Goal: Task Accomplishment & Management: Use online tool/utility

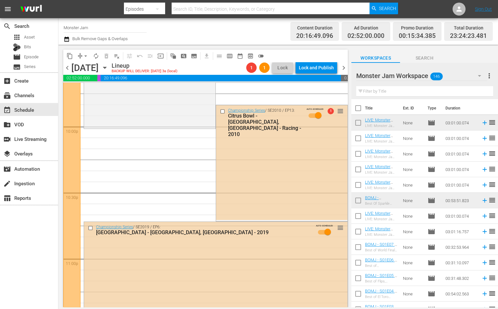
scroll to position [2868, 0]
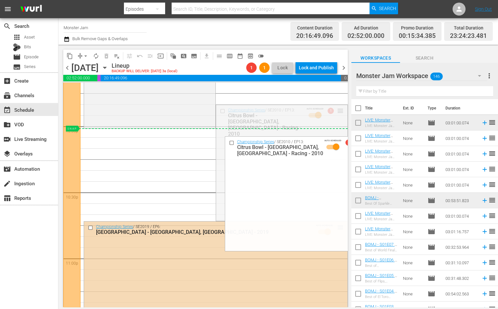
drag, startPoint x: 340, startPoint y: 110, endPoint x: 323, endPoint y: 134, distance: 29.4
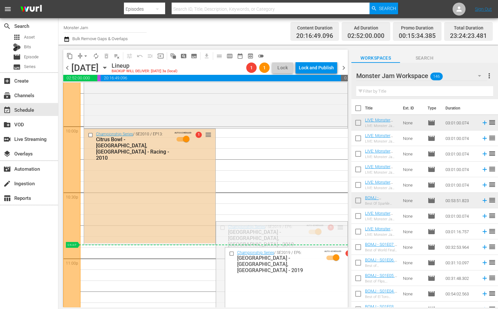
drag, startPoint x: 340, startPoint y: 227, endPoint x: 333, endPoint y: 246, distance: 19.8
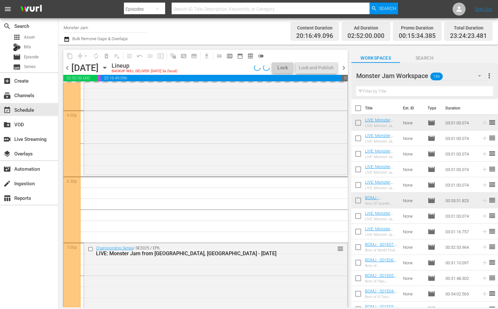
scroll to position [2320, 0]
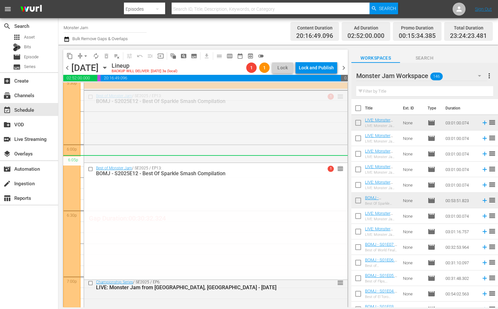
drag, startPoint x: 340, startPoint y: 98, endPoint x: 320, endPoint y: 156, distance: 62.1
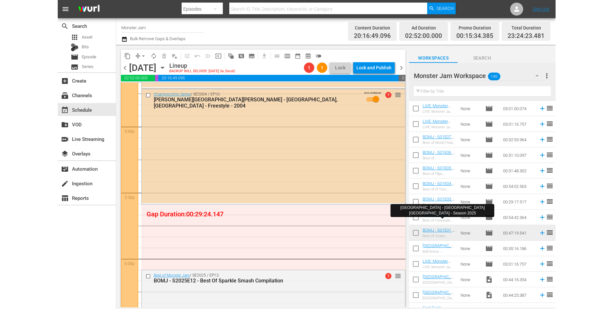
scroll to position [0, 0]
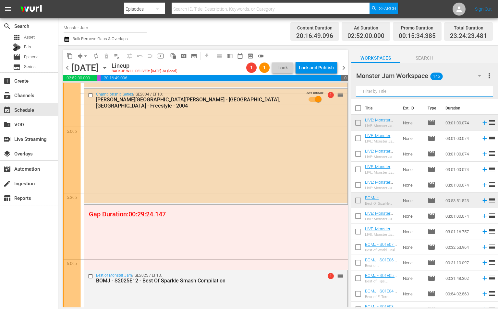
click at [391, 94] on input "text" at bounding box center [424, 91] width 137 height 10
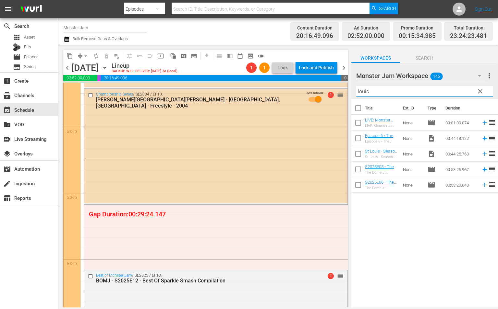
type input "louis"
click at [418, 57] on span "Search" at bounding box center [424, 58] width 49 height 8
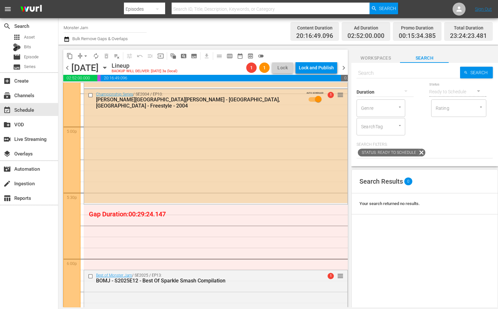
click at [390, 75] on input "text" at bounding box center [407, 74] width 103 height 16
type input "louis"
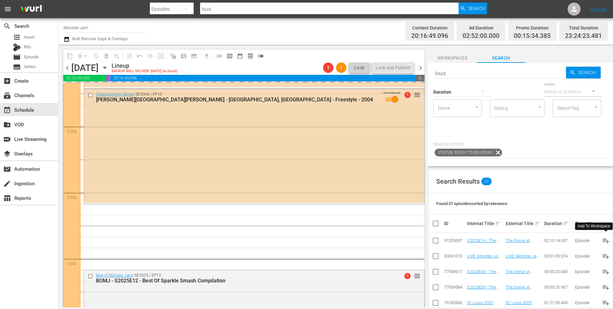
click at [498, 239] on span "playlist_add" at bounding box center [606, 241] width 8 height 8
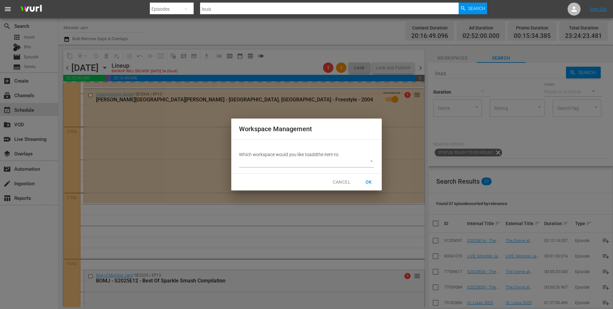
click at [351, 165] on body "menu Search By Episodes Search ID, Title, Description, Keywords, or Category lo…" at bounding box center [306, 154] width 613 height 309
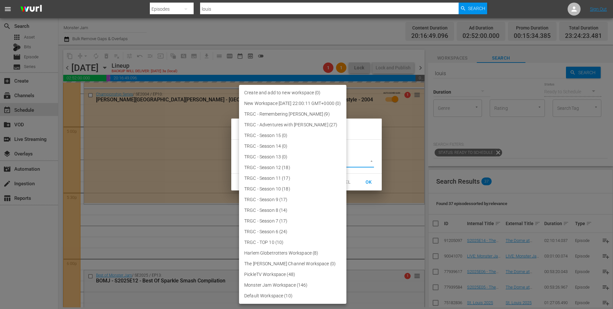
click at [280, 285] on li "Monster Jam Workspace (146)" at bounding box center [292, 285] width 107 height 11
type input "2828"
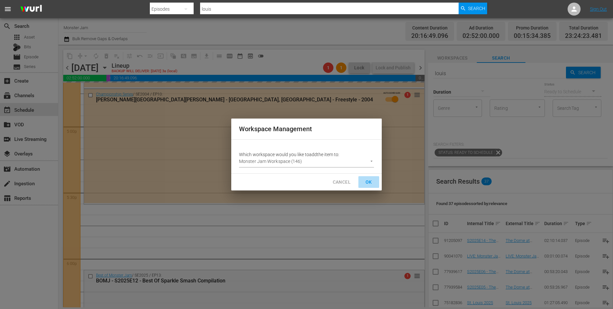
click at [366, 181] on span "OK" at bounding box center [369, 182] width 10 height 8
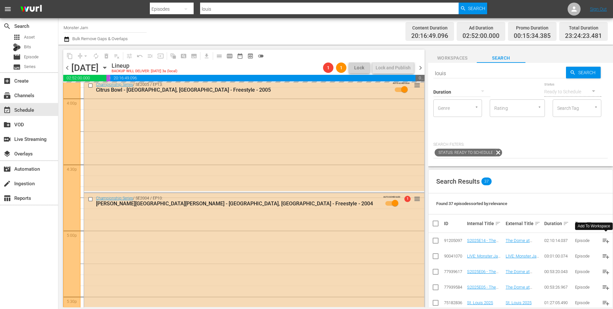
scroll to position [2096, 0]
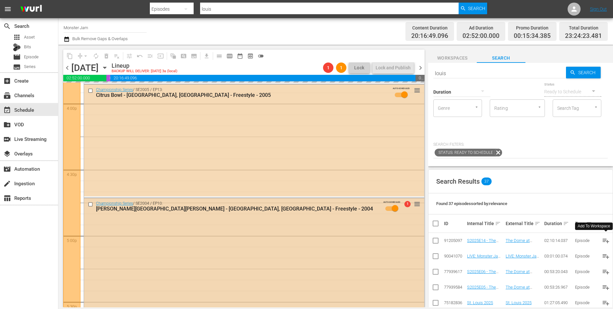
click at [91, 204] on input "checkbox" at bounding box center [91, 205] width 7 height 6
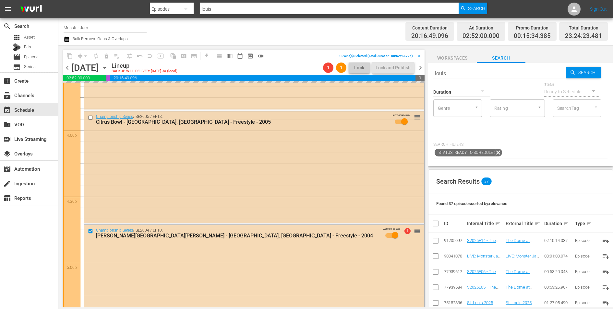
scroll to position [2048, 0]
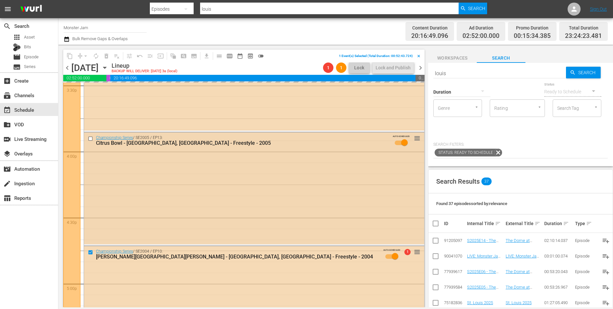
click at [91, 138] on input "checkbox" at bounding box center [91, 139] width 7 height 6
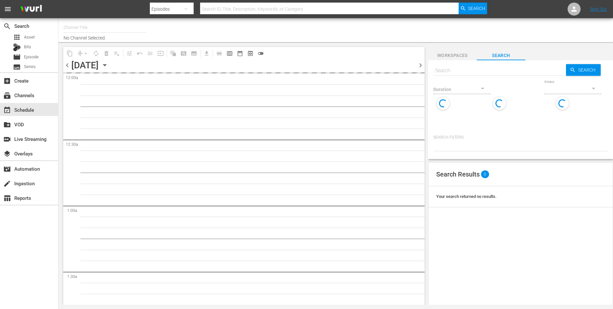
type input "Monster Jam (1693)"
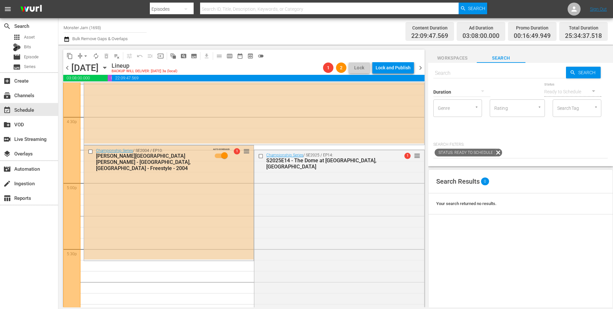
scroll to position [2147, 0]
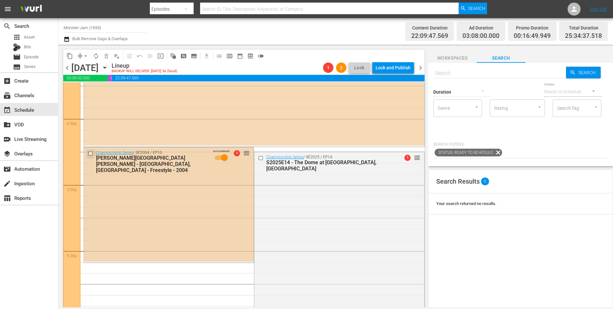
click at [90, 155] on input "checkbox" at bounding box center [91, 154] width 7 height 6
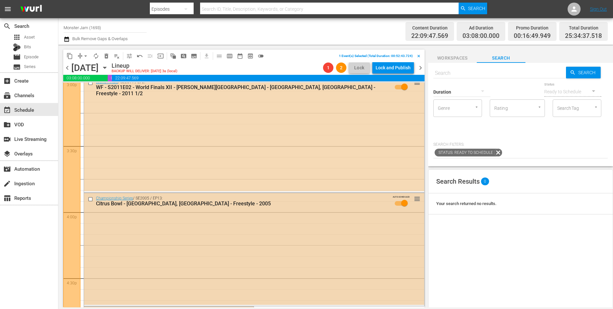
scroll to position [1955, 0]
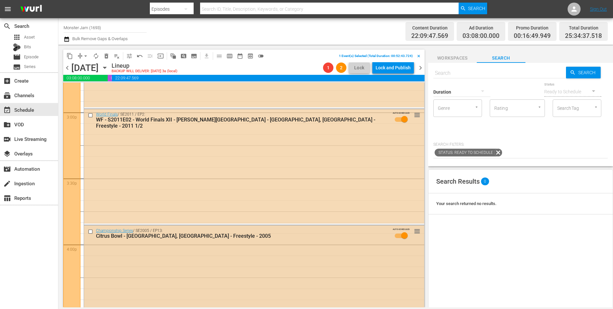
click at [91, 231] on input "checkbox" at bounding box center [91, 232] width 7 height 6
click at [106, 58] on span "delete_forever_outlined" at bounding box center [106, 56] width 6 height 6
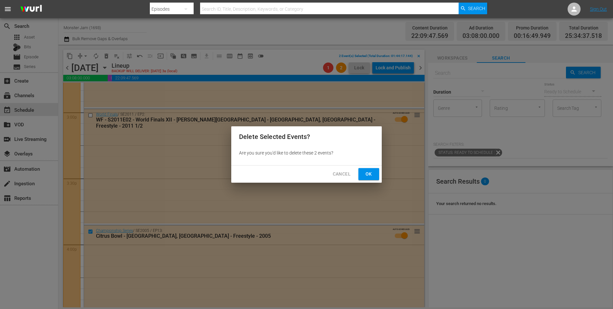
click at [365, 172] on span "Ok" at bounding box center [369, 174] width 10 height 8
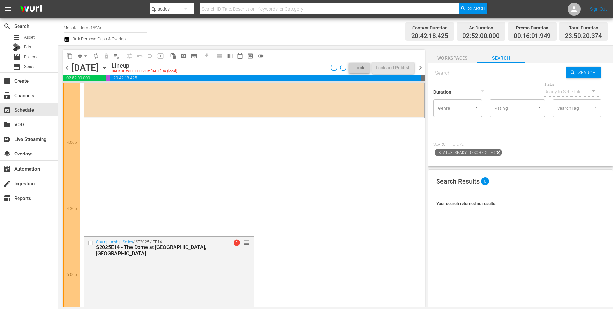
scroll to position [2064, 0]
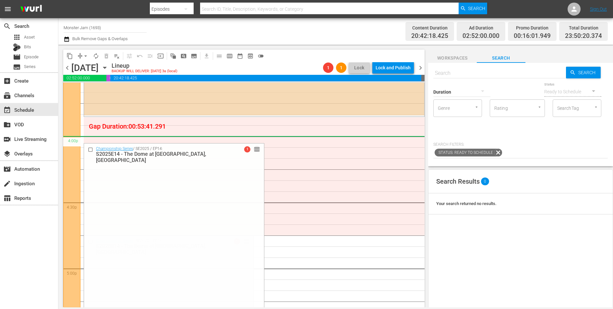
drag, startPoint x: 248, startPoint y: 240, endPoint x: 264, endPoint y: 138, distance: 103.7
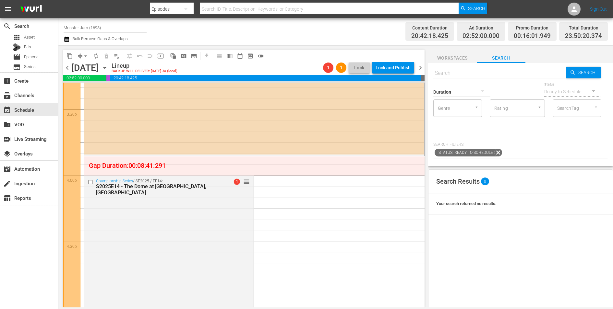
scroll to position [2023, 0]
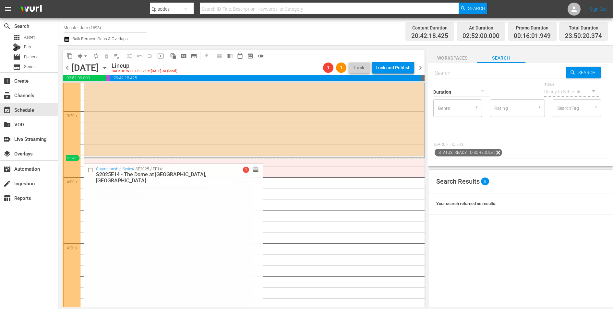
drag, startPoint x: 246, startPoint y: 183, endPoint x: 246, endPoint y: 162, distance: 21.7
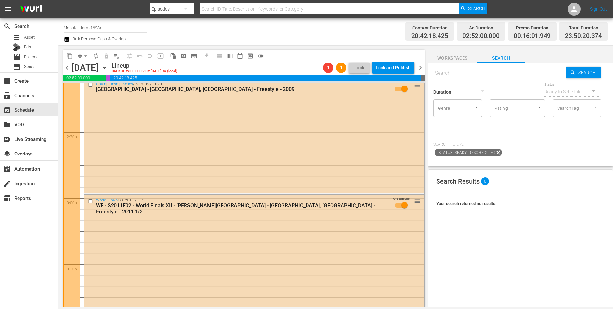
scroll to position [1876, 0]
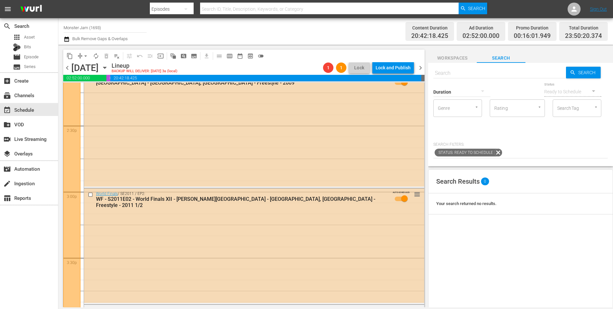
click at [417, 122] on div "Championship Series / SE2009 / EP20: [GEOGRAPHIC_DATA] - [GEOGRAPHIC_DATA], [GE…" at bounding box center [254, 129] width 340 height 114
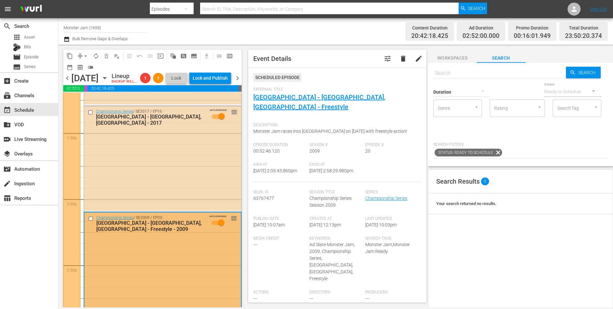
scroll to position [1743, 0]
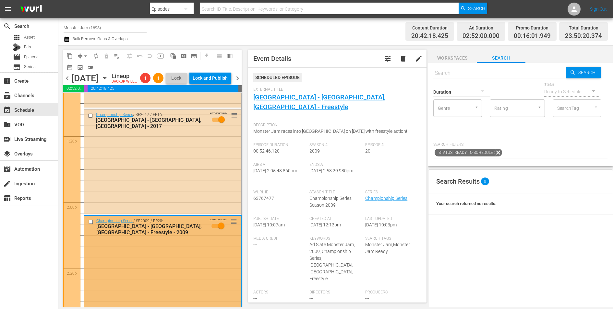
click at [160, 132] on div "Championship Series / SE2017 / EP16: [GEOGRAPHIC_DATA] - [GEOGRAPHIC_DATA], [GE…" at bounding box center [162, 121] width 157 height 22
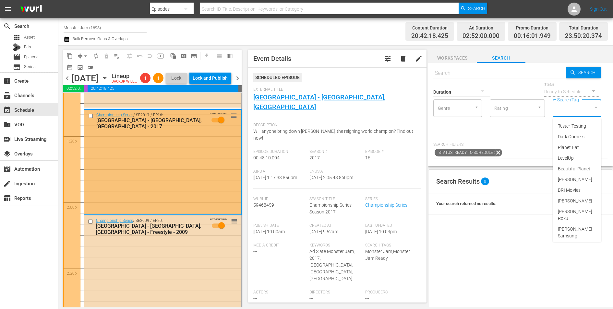
click at [564, 114] on input "SearchTag" at bounding box center [568, 108] width 25 height 12
type input "monster"
click at [559, 137] on span "Monster Jam Ready" at bounding box center [577, 141] width 38 height 14
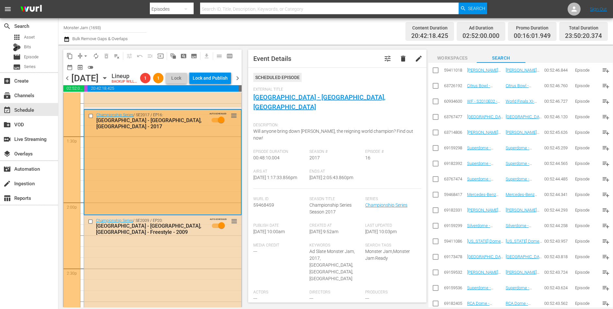
scroll to position [2739, 0]
click at [91, 119] on input "checkbox" at bounding box center [91, 117] width 7 height 6
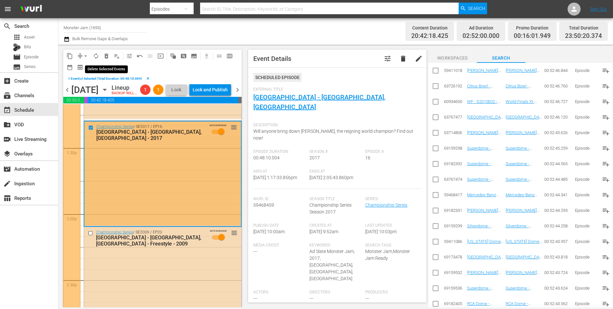
click at [103, 54] on span "delete_forever_outlined" at bounding box center [106, 56] width 6 height 6
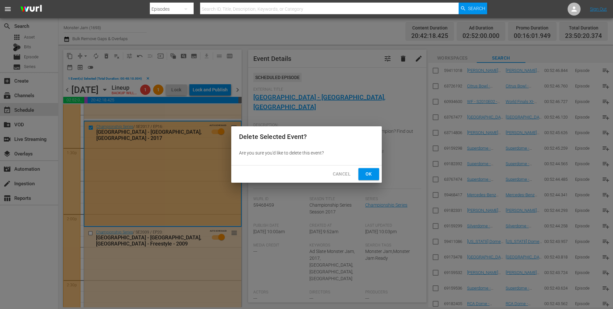
click at [364, 175] on span "Ok" at bounding box center [369, 174] width 10 height 8
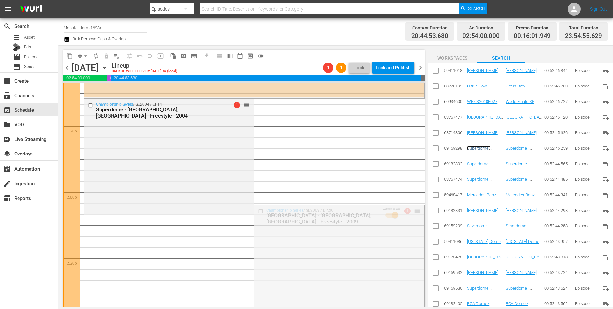
drag, startPoint x: 417, startPoint y: 211, endPoint x: 414, endPoint y: 217, distance: 6.4
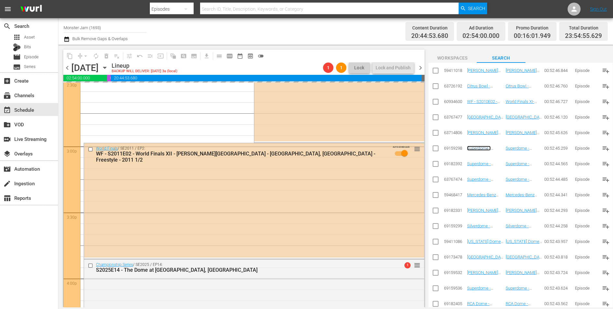
scroll to position [1921, 0]
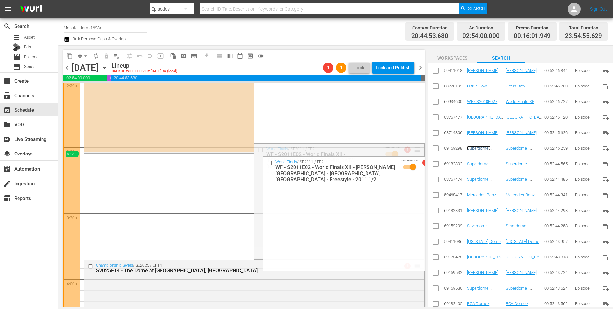
drag, startPoint x: 416, startPoint y: 148, endPoint x: 415, endPoint y: 156, distance: 8.5
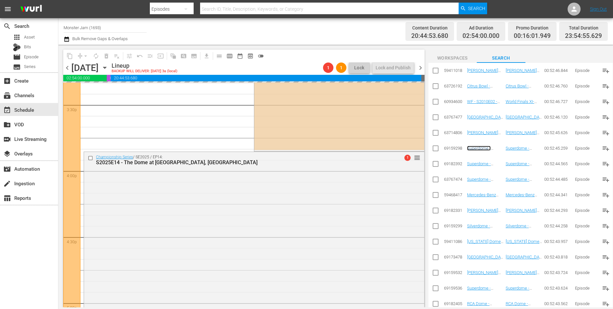
scroll to position [2040, 0]
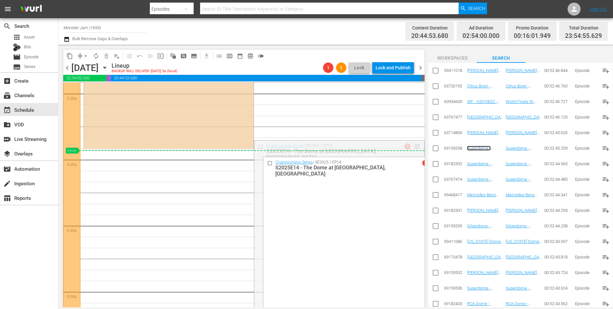
drag, startPoint x: 418, startPoint y: 147, endPoint x: 416, endPoint y: 154, distance: 7.8
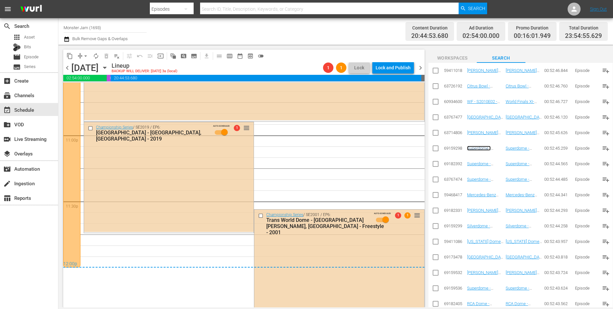
scroll to position [2997, 0]
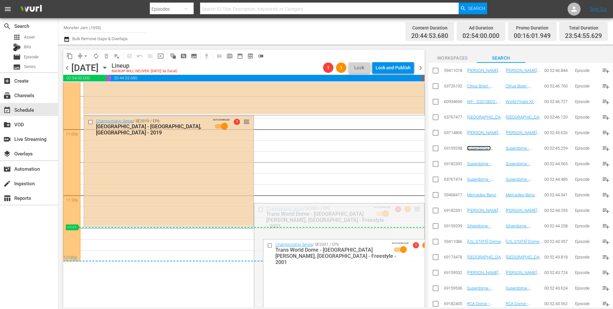
drag, startPoint x: 417, startPoint y: 207, endPoint x: 409, endPoint y: 229, distance: 24.2
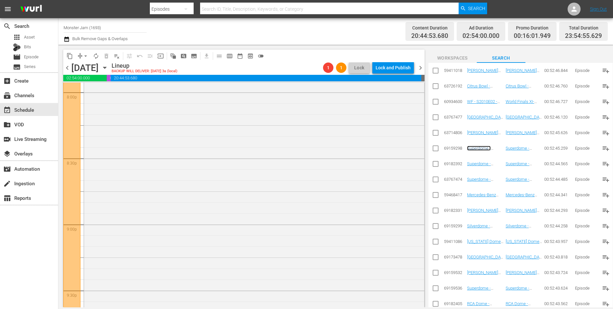
scroll to position [2625, 0]
click at [67, 40] on icon "button" at bounding box center [67, 39] width 6 height 8
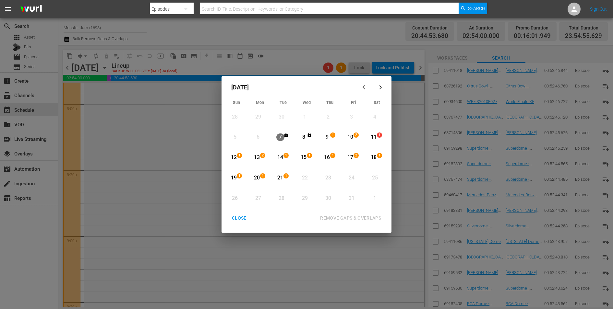
click at [328, 138] on div "9" at bounding box center [327, 137] width 8 height 7
click at [327, 158] on div "16" at bounding box center [327, 157] width 8 height 7
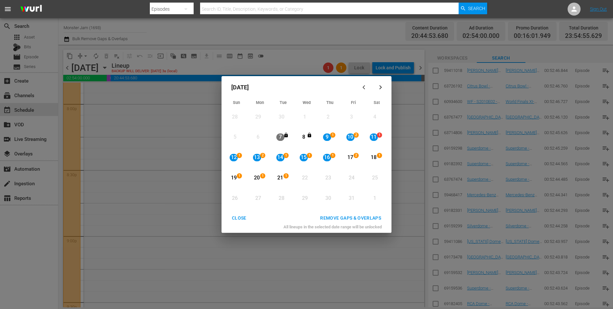
click at [345, 215] on div "REMOVE GAPS & OVERLAPS" at bounding box center [350, 218] width 71 height 8
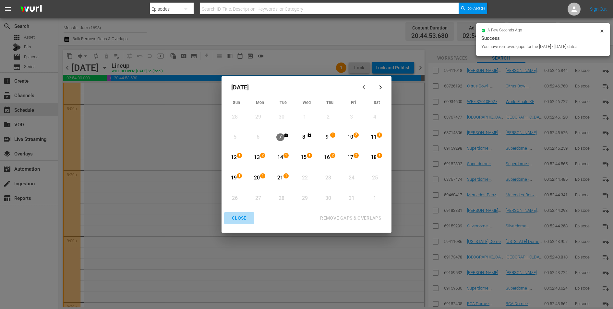
click at [242, 217] on div "CLOSE" at bounding box center [239, 218] width 25 height 8
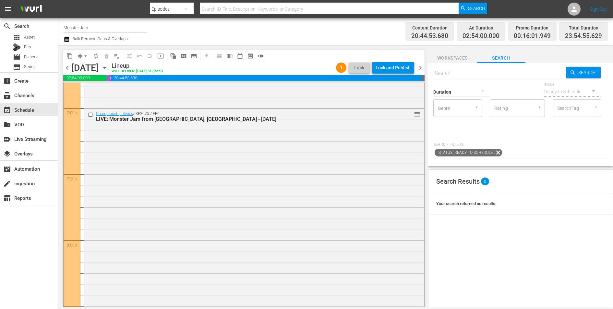
scroll to position [2489, 0]
click at [250, 183] on div "Championship Series / SE2025 / EP6: LIVE: Monster Jam from [GEOGRAPHIC_DATA], […" at bounding box center [254, 306] width 340 height 397
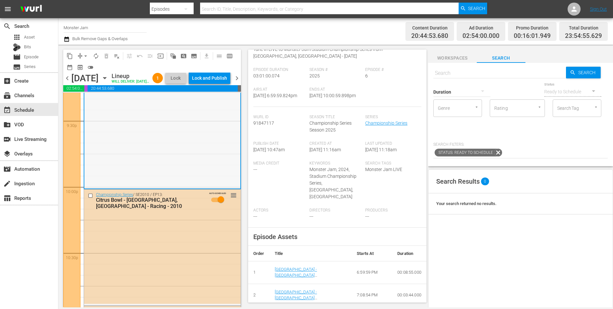
scroll to position [2823, 0]
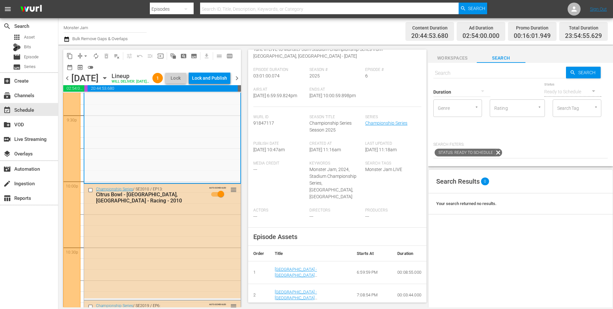
click at [67, 39] on icon "button" at bounding box center [66, 39] width 5 height 5
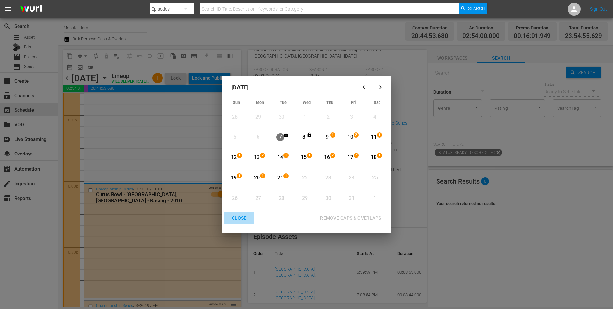
click at [238, 220] on div "CLOSE" at bounding box center [239, 218] width 25 height 8
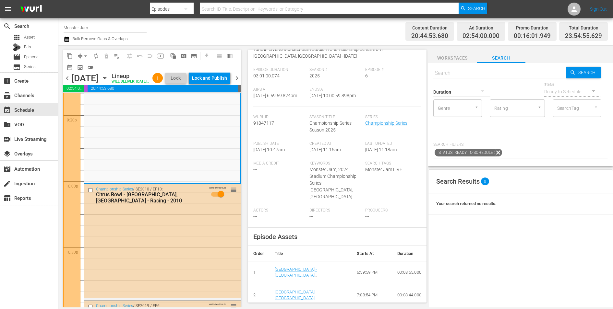
click at [70, 82] on span "chevron_left" at bounding box center [67, 78] width 8 height 8
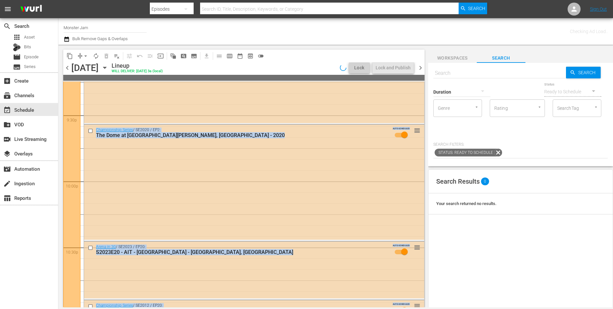
click at [68, 69] on span "chevron_left" at bounding box center [67, 68] width 8 height 8
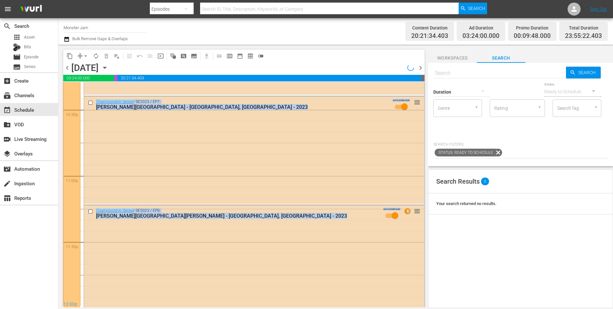
scroll to position [2801, 0]
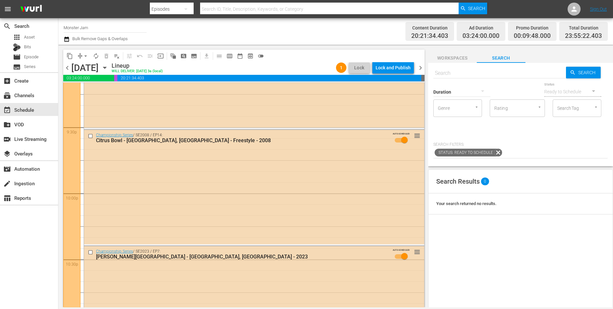
click at [383, 46] on div "content_copy compress arrow_drop_down autorenew_outlined delete_forever_outline…" at bounding box center [242, 176] width 368 height 263
click at [26, 148] on div "layers Overlays" at bounding box center [29, 153] width 58 height 13
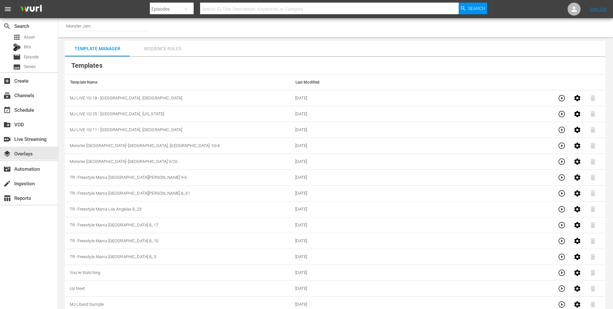
click at [166, 51] on div "Sequence Rules" at bounding box center [162, 49] width 65 height 16
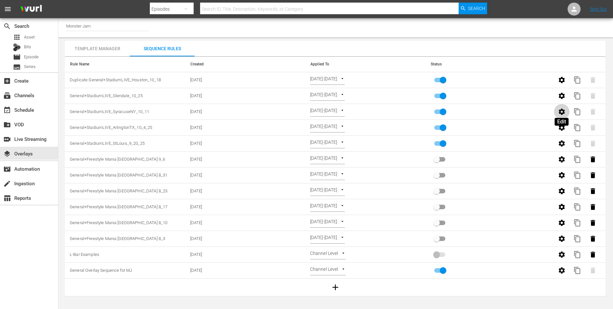
click at [561, 113] on icon "button" at bounding box center [562, 112] width 6 height 6
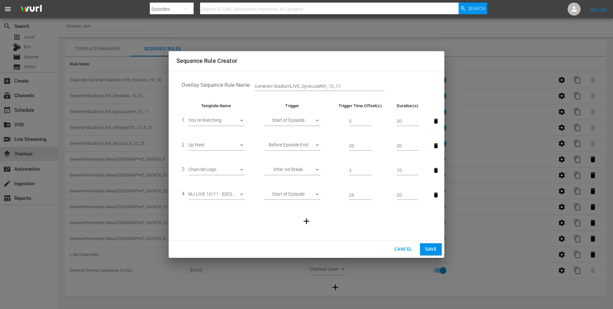
click at [396, 249] on span "Cancel" at bounding box center [403, 250] width 18 height 8
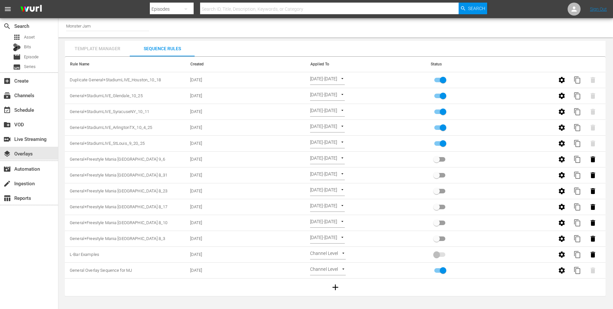
click at [102, 46] on div "Template Manager" at bounding box center [97, 49] width 65 height 16
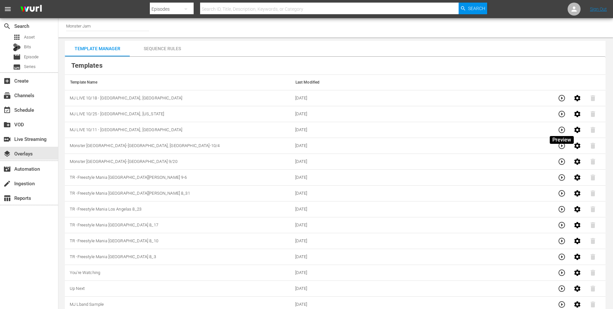
click at [564, 129] on icon "button" at bounding box center [562, 130] width 8 height 8
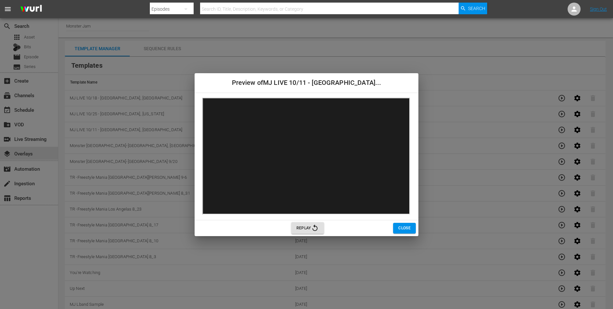
click at [396, 227] on button "Close" at bounding box center [404, 228] width 23 height 11
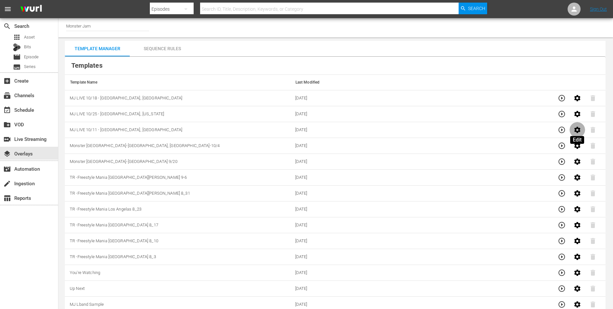
click at [577, 131] on icon "button" at bounding box center [577, 130] width 6 height 6
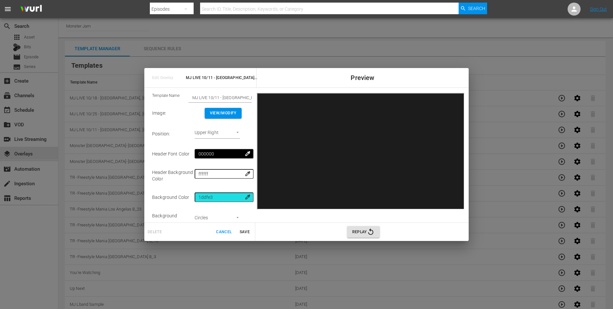
click at [229, 115] on span "View/Modify" at bounding box center [223, 113] width 27 height 7
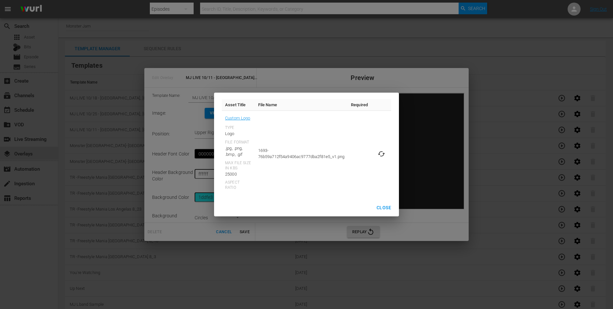
click at [382, 205] on span "Close" at bounding box center [384, 208] width 15 height 8
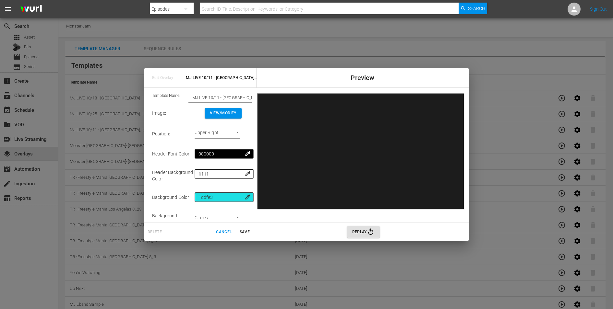
click at [224, 113] on span "View/Modify" at bounding box center [223, 113] width 27 height 7
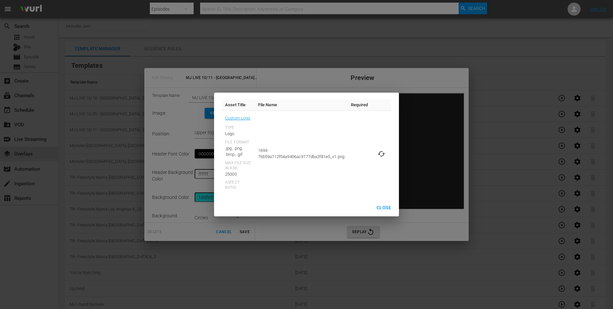
click at [381, 154] on icon at bounding box center [382, 154] width 8 height 8
click at [375, 160] on input "file" at bounding box center [375, 160] width 0 height 0
type input "C:\fakepath\10-11 MJ Fall Stadium Series Sponsorship Bug.png"
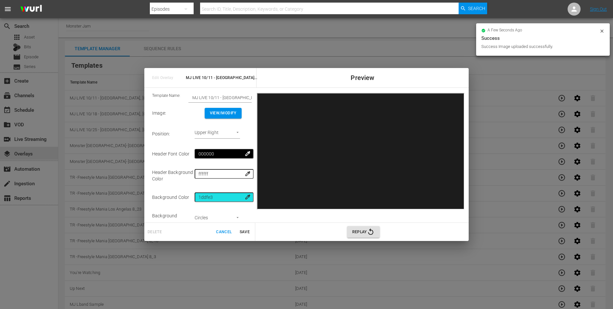
click at [244, 234] on span "Save" at bounding box center [245, 232] width 16 height 7
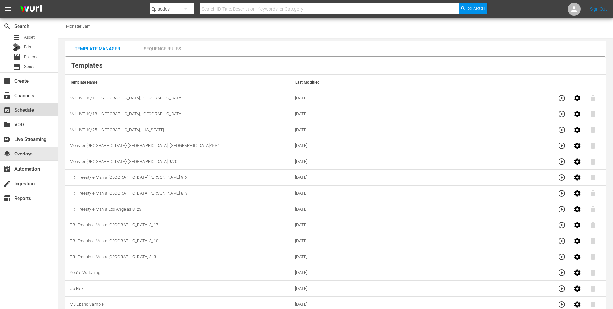
click at [44, 107] on div "event_available Schedule" at bounding box center [29, 109] width 58 height 13
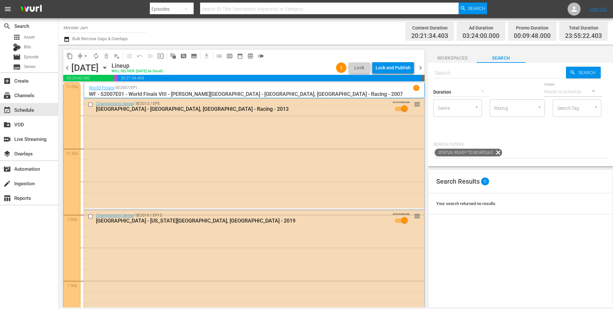
click at [401, 68] on div "Lock and Publish" at bounding box center [393, 68] width 35 height 12
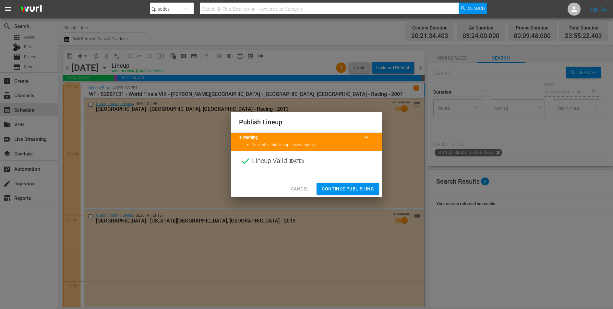
click at [356, 186] on span "Continue Publishing" at bounding box center [348, 189] width 52 height 8
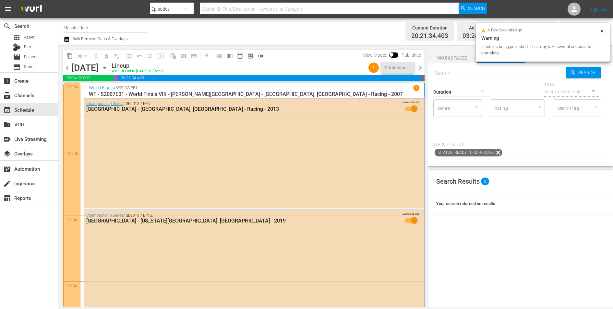
click at [417, 67] on span "chevron_right" at bounding box center [420, 68] width 8 height 8
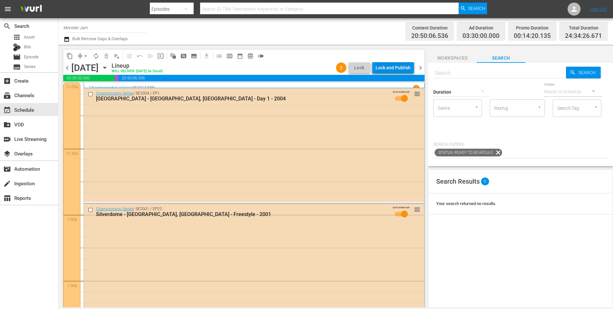
click at [400, 67] on div "Lock and Publish" at bounding box center [393, 68] width 35 height 12
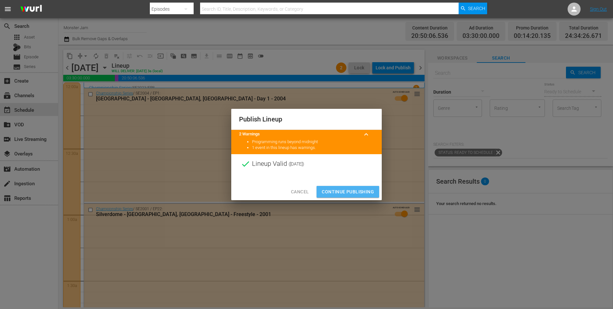
click at [345, 187] on button "Continue Publishing" at bounding box center [348, 192] width 63 height 12
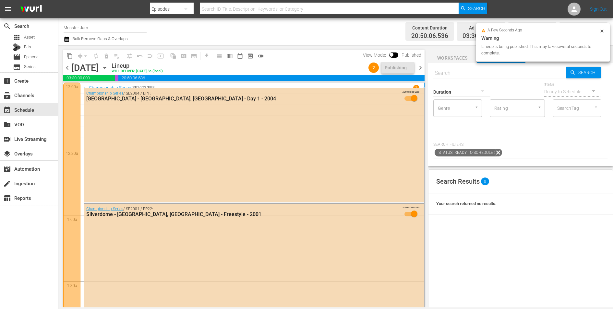
click at [419, 68] on span "chevron_right" at bounding box center [420, 68] width 8 height 8
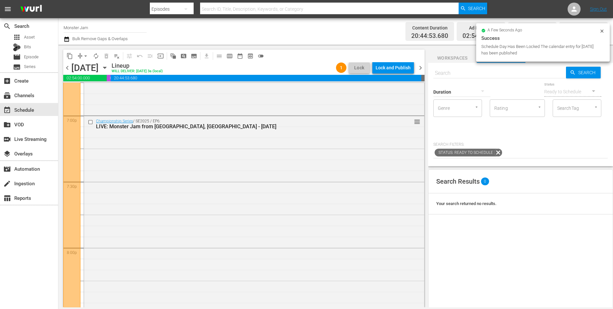
scroll to position [2495, 0]
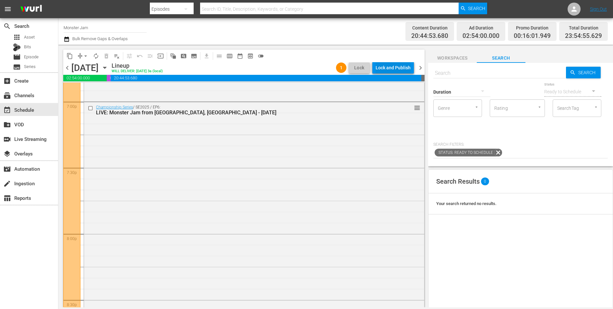
click at [396, 69] on div "Lock and Publish" at bounding box center [393, 68] width 35 height 12
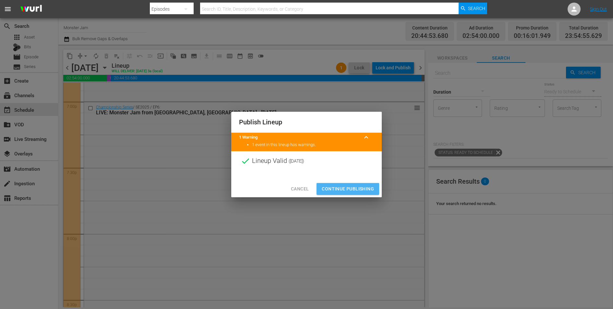
click at [344, 193] on button "Continue Publishing" at bounding box center [348, 189] width 63 height 12
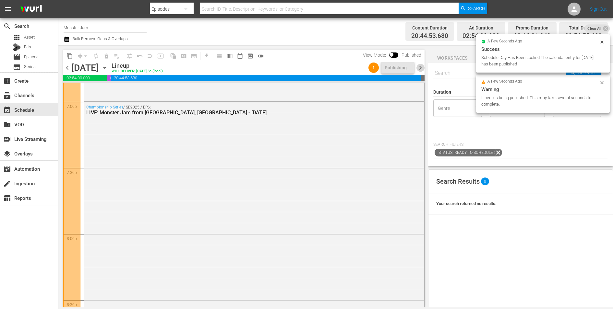
click at [422, 68] on span "chevron_right" at bounding box center [420, 68] width 8 height 8
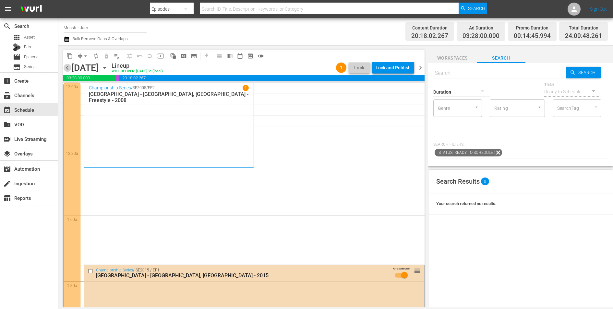
click at [68, 66] on span "chevron_left" at bounding box center [67, 68] width 8 height 8
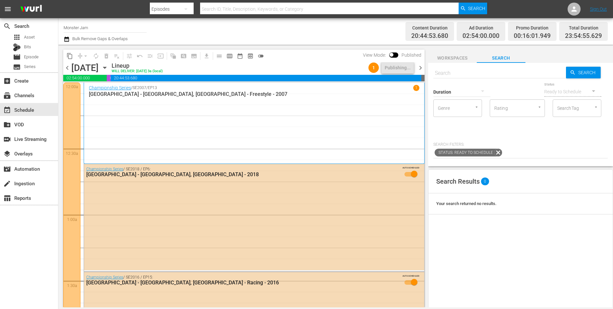
click at [66, 40] on icon "button" at bounding box center [67, 39] width 6 height 8
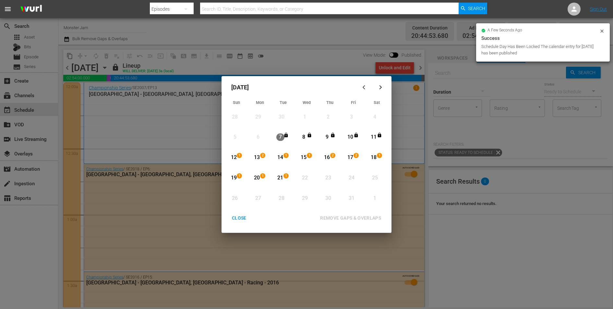
click at [371, 135] on div "11" at bounding box center [374, 137] width 8 height 7
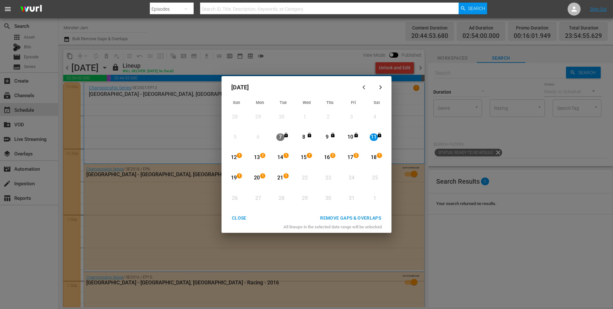
click at [280, 177] on div "21" at bounding box center [280, 178] width 8 height 7
click at [342, 215] on div "REMOVE GAPS & OVERLAPS" at bounding box center [350, 218] width 71 height 8
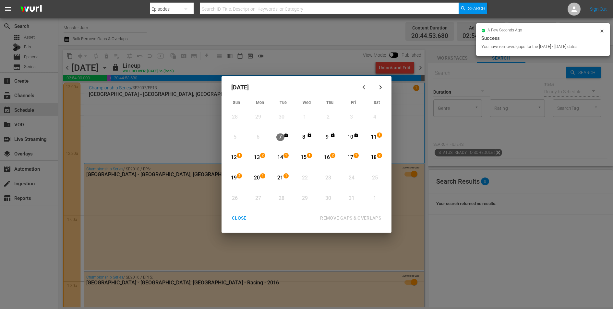
click at [241, 214] on div "CLOSE" at bounding box center [239, 218] width 25 height 8
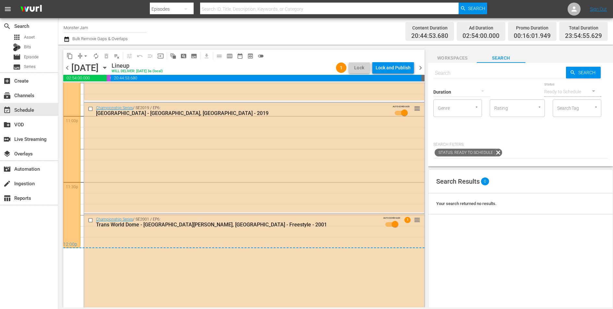
scroll to position [3021, 0]
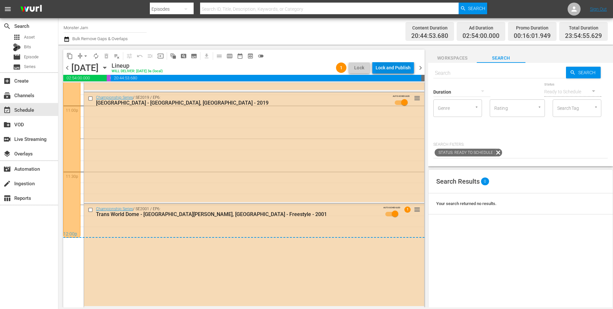
click at [405, 65] on div "Lock and Publish" at bounding box center [393, 68] width 35 height 12
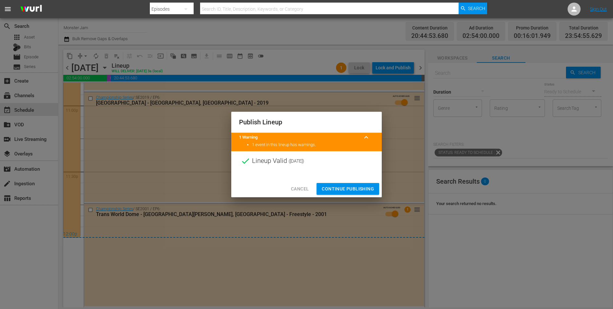
click at [352, 188] on span "Continue Publishing" at bounding box center [348, 189] width 52 height 8
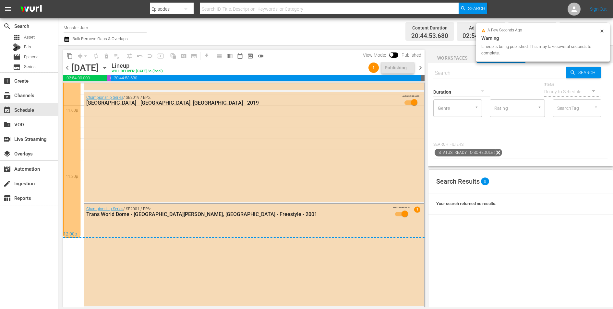
click at [419, 67] on span "chevron_right" at bounding box center [420, 68] width 8 height 8
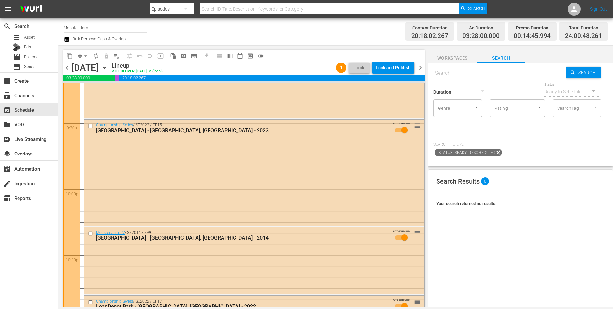
scroll to position [3023, 0]
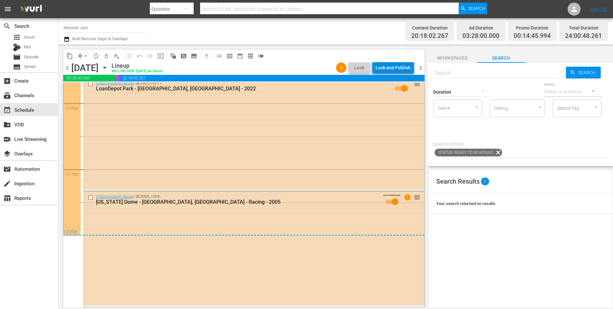
click at [394, 66] on div "Lock and Publish" at bounding box center [393, 68] width 35 height 12
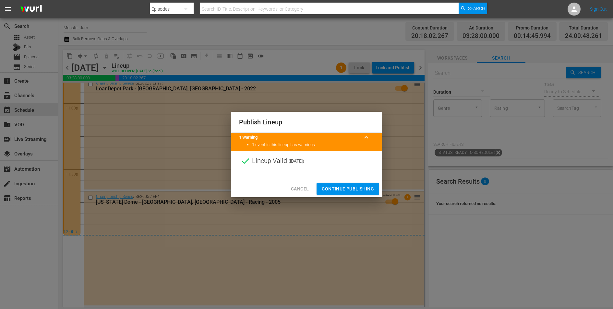
click at [357, 190] on span "Continue Publishing" at bounding box center [348, 189] width 52 height 8
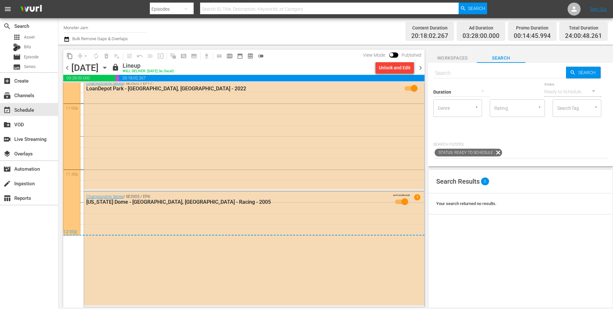
click at [311, 39] on div "Channel Title Monster Jam Bulk Remove Gaps & Overlaps" at bounding box center [212, 31] width 297 height 23
click at [14, 93] on div "subscriptions Channels" at bounding box center [18, 94] width 36 height 6
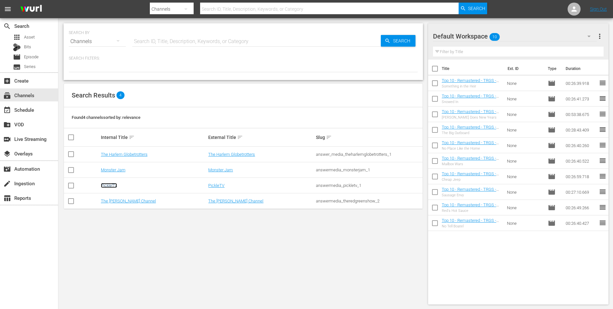
click at [110, 183] on link "PickleTV" at bounding box center [109, 185] width 16 height 5
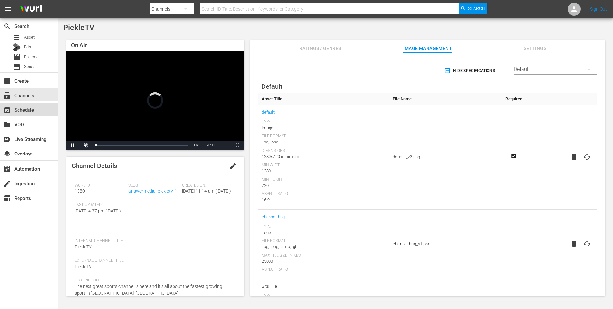
click at [30, 107] on div "event_available Schedule" at bounding box center [18, 109] width 36 height 6
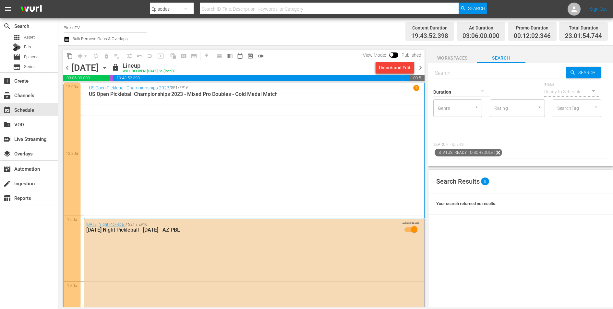
click at [108, 68] on icon "button" at bounding box center [104, 67] width 7 height 7
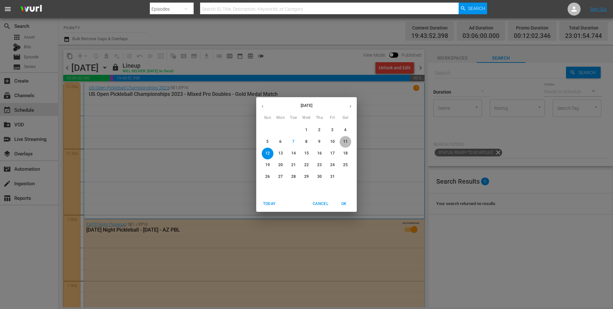
click at [344, 145] on button "11" at bounding box center [346, 142] width 12 height 12
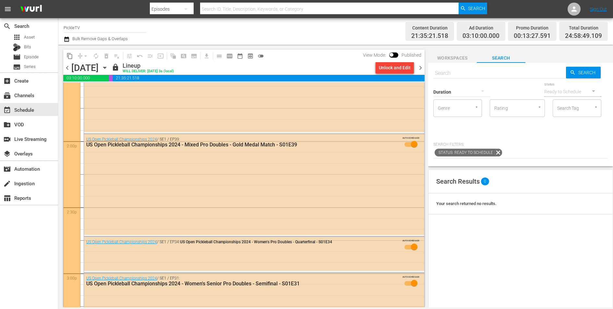
scroll to position [1788, 0]
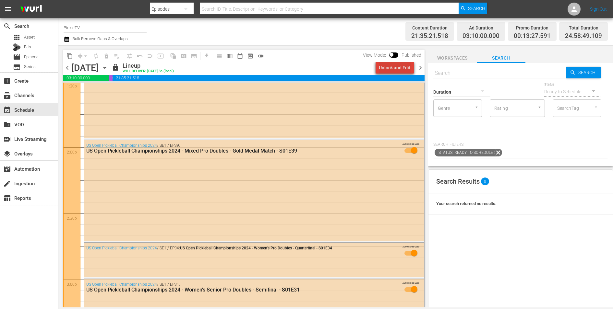
click at [403, 68] on div "Unlock and Edit" at bounding box center [395, 68] width 32 height 12
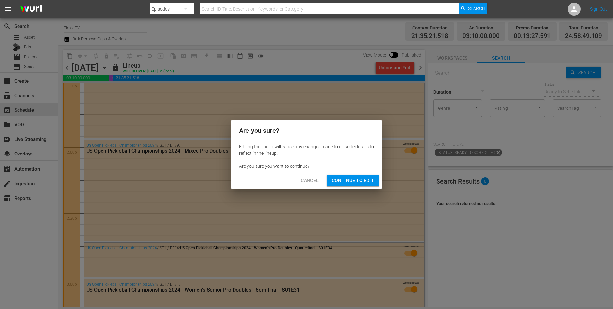
click at [345, 179] on span "Continue to Edit" at bounding box center [353, 181] width 42 height 8
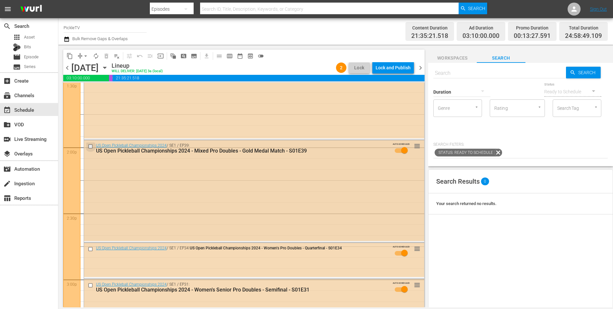
click at [91, 147] on input "checkbox" at bounding box center [91, 147] width 7 height 6
click at [91, 248] on input "checkbox" at bounding box center [91, 250] width 7 height 6
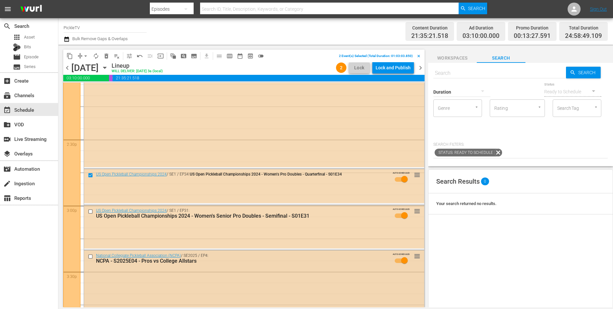
scroll to position [1862, 0]
click at [91, 209] on input "checkbox" at bounding box center [91, 211] width 7 height 6
click at [90, 254] on input "checkbox" at bounding box center [91, 256] width 7 height 6
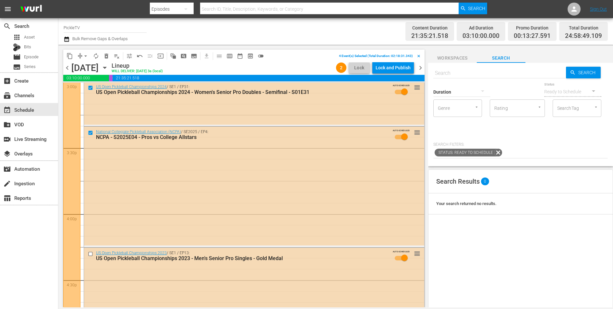
scroll to position [1989, 0]
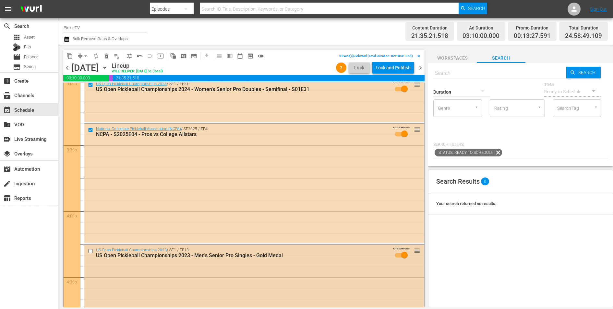
click at [90, 251] on input "checkbox" at bounding box center [91, 251] width 7 height 6
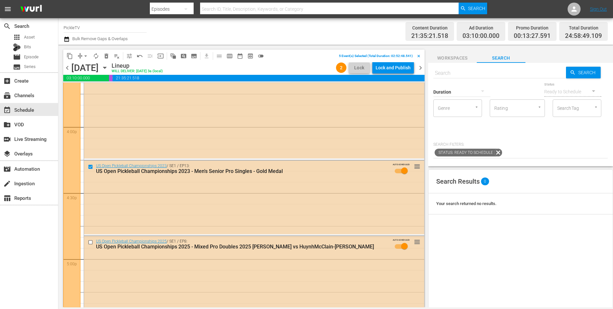
scroll to position [2073, 0]
click at [90, 243] on input "checkbox" at bounding box center [91, 242] width 7 height 6
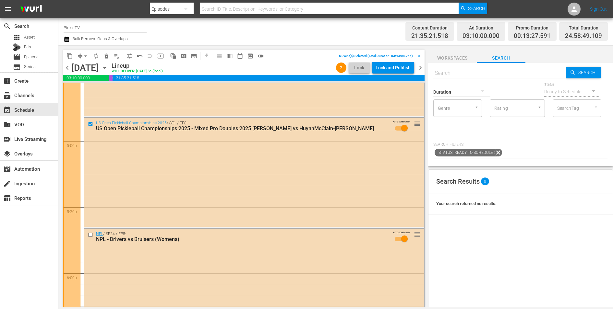
scroll to position [2192, 0]
click at [90, 235] on input "checkbox" at bounding box center [91, 235] width 7 height 6
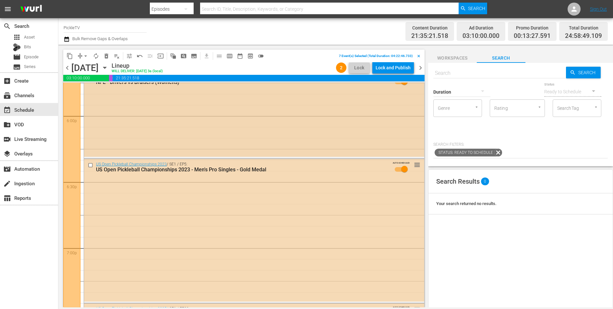
scroll to position [2354, 0]
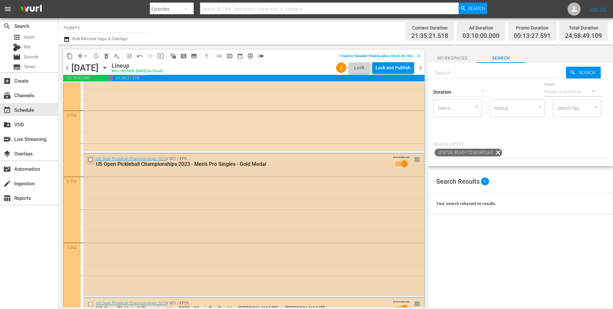
click at [91, 160] on input "checkbox" at bounding box center [91, 160] width 7 height 6
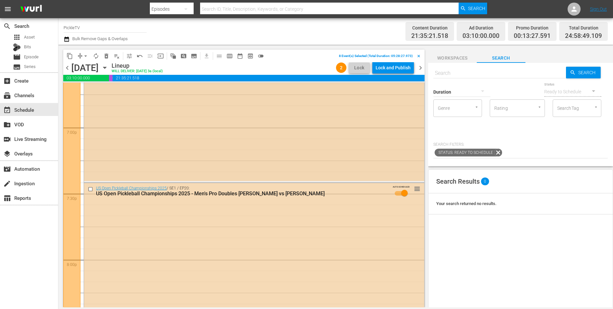
scroll to position [2470, 0]
click at [91, 189] on input "checkbox" at bounding box center [91, 189] width 7 height 6
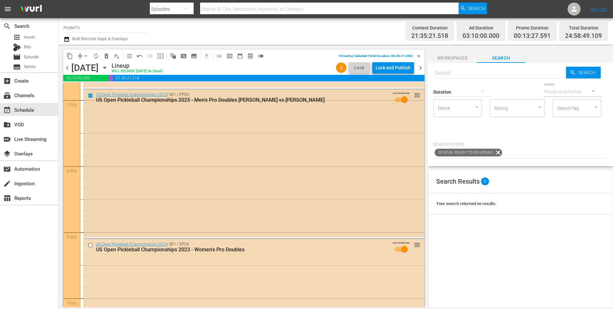
scroll to position [2569, 0]
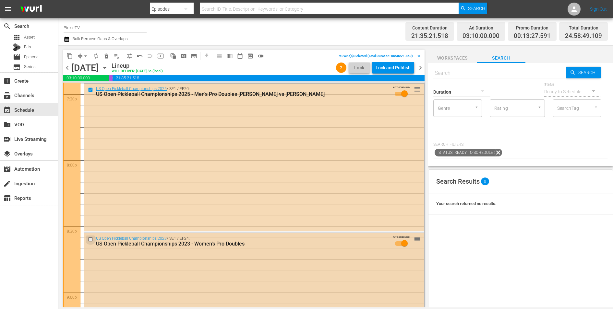
click at [90, 240] on input "checkbox" at bounding box center [91, 240] width 7 height 6
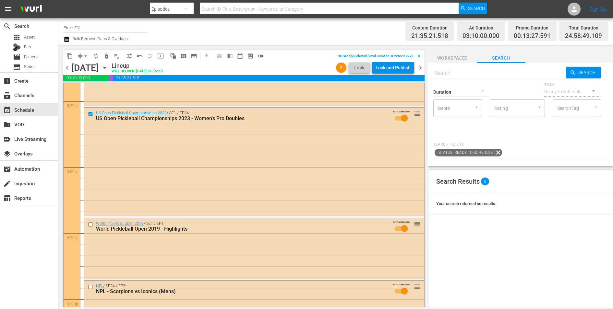
scroll to position [2708, 0]
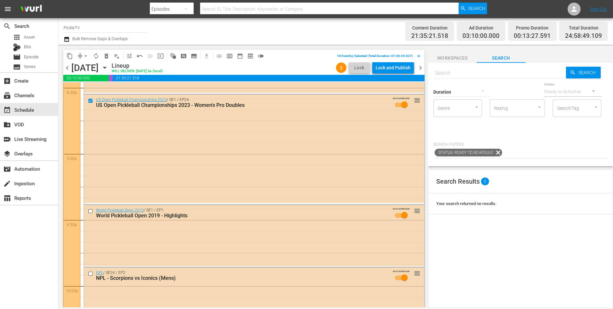
click at [106, 61] on button "delete_forever_outlined" at bounding box center [106, 56] width 10 height 10
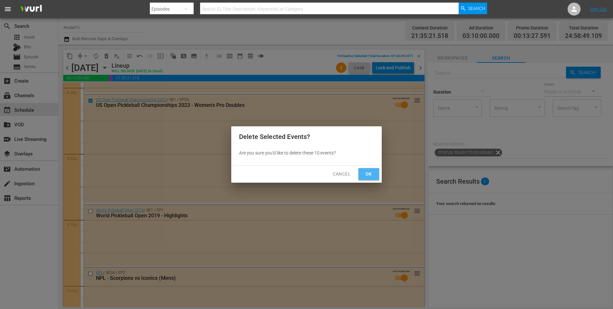
click at [363, 175] on button "Ok" at bounding box center [368, 174] width 21 height 12
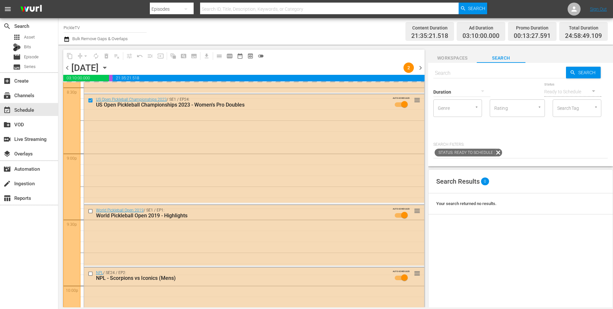
click at [466, 58] on span "Workspaces" at bounding box center [452, 58] width 49 height 8
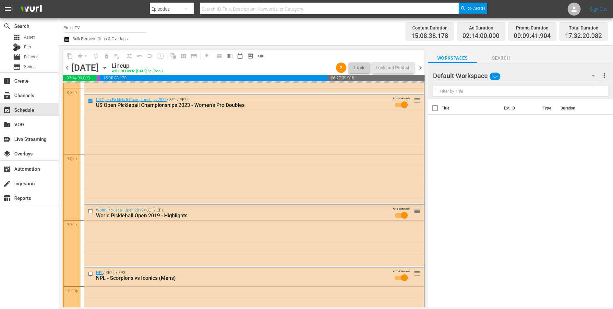
click at [527, 76] on div "Default Workspace" at bounding box center [517, 76] width 168 height 18
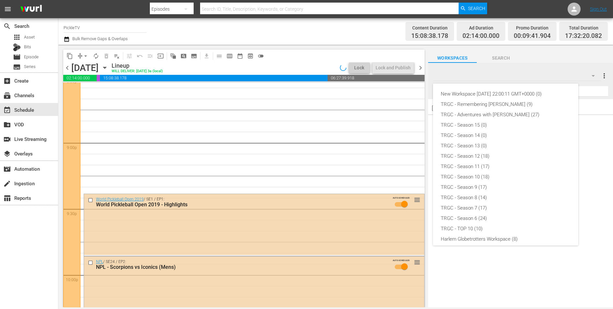
scroll to position [45, 0]
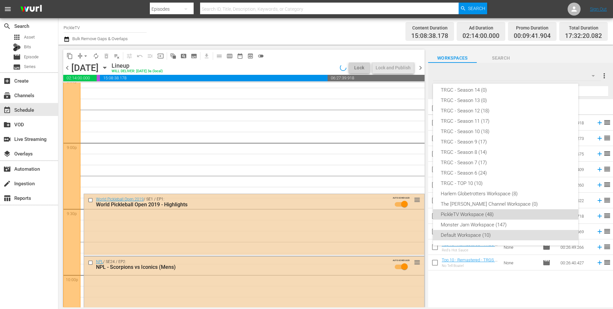
click at [470, 210] on div "PickleTV Workspace (48)" at bounding box center [506, 215] width 130 height 10
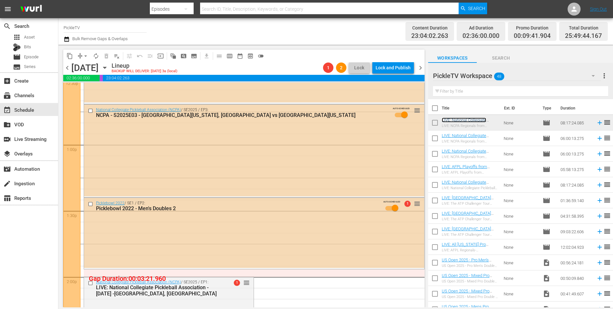
scroll to position [1657, 0]
click at [90, 205] on input "checkbox" at bounding box center [91, 205] width 7 height 6
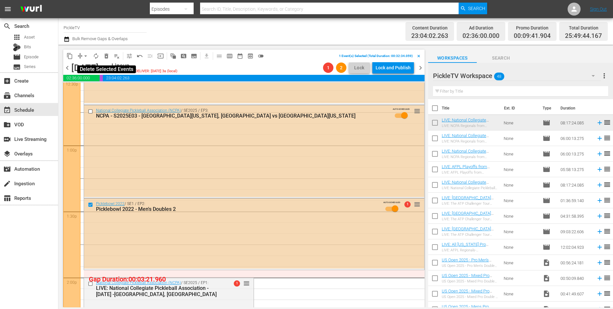
click at [106, 60] on button "delete_forever_outlined" at bounding box center [106, 56] width 10 height 10
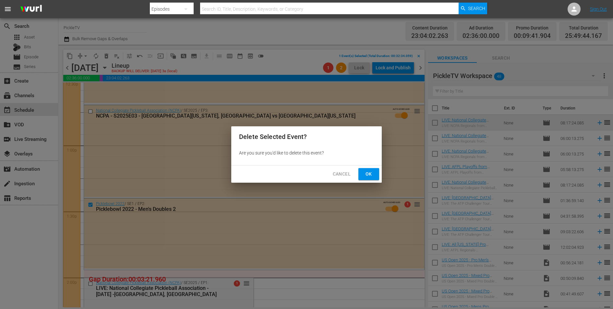
click at [364, 174] on span "Ok" at bounding box center [369, 174] width 10 height 8
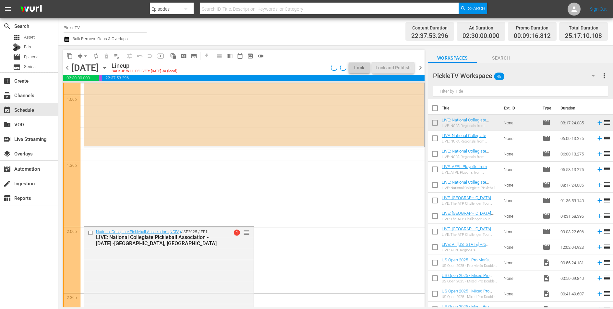
scroll to position [1715, 0]
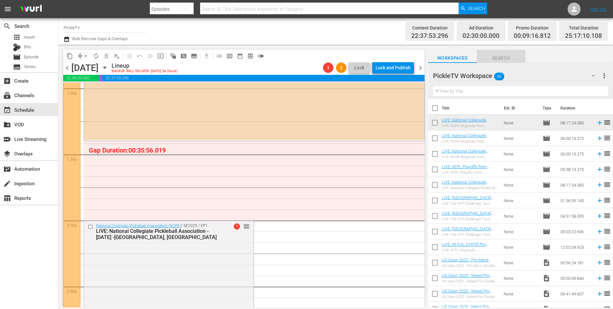
click at [501, 63] on button "Search" at bounding box center [501, 56] width 49 height 13
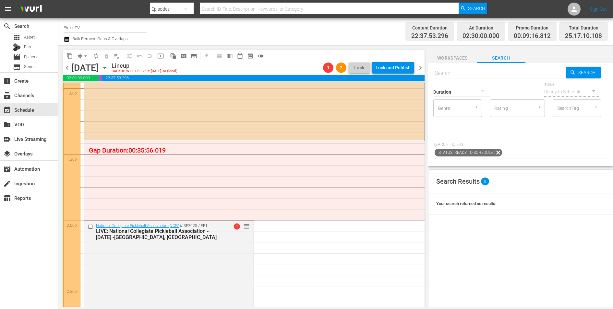
click at [571, 115] on div "SearchTag" at bounding box center [577, 109] width 49 height 18
type input "picklet"
click at [577, 127] on span "PickleTV Ready" at bounding box center [573, 126] width 31 height 7
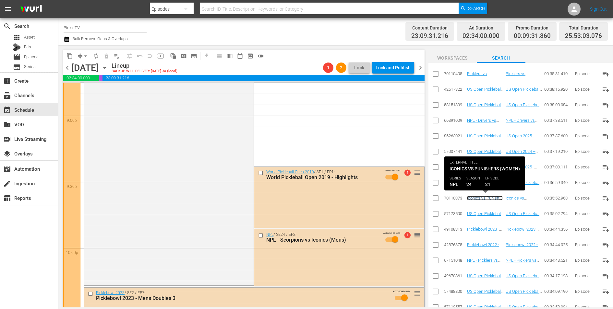
scroll to position [2753, 0]
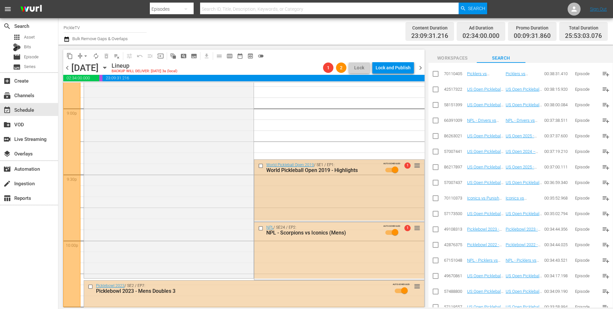
click at [262, 165] on input "checkbox" at bounding box center [261, 166] width 7 height 6
click at [260, 227] on input "checkbox" at bounding box center [261, 229] width 7 height 6
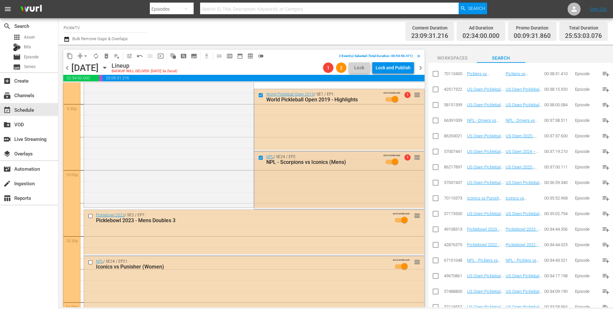
scroll to position [2826, 0]
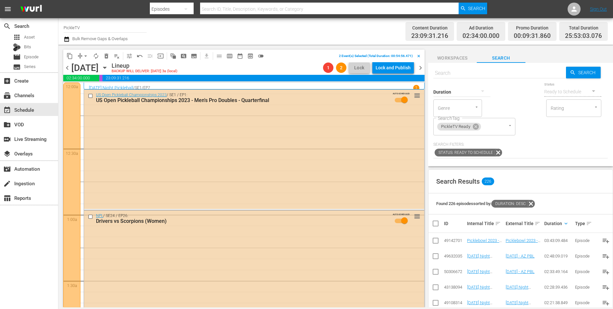
scroll to position [2207, 0]
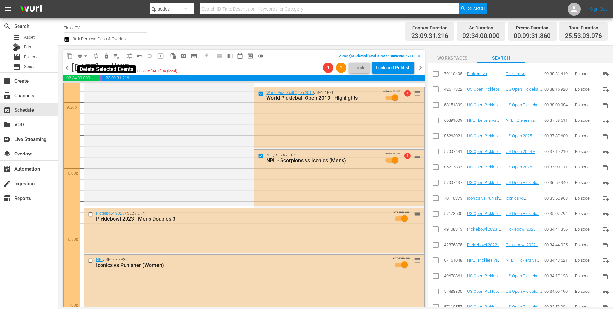
click at [105, 57] on span "delete_forever_outlined" at bounding box center [106, 56] width 6 height 6
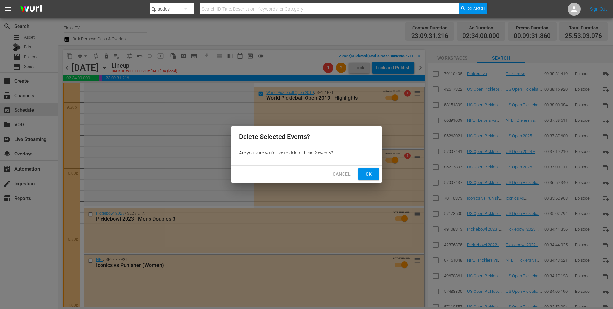
click at [370, 176] on span "Ok" at bounding box center [369, 174] width 10 height 8
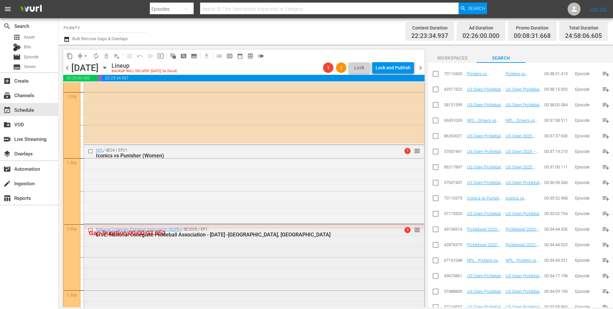
scroll to position [1741, 0]
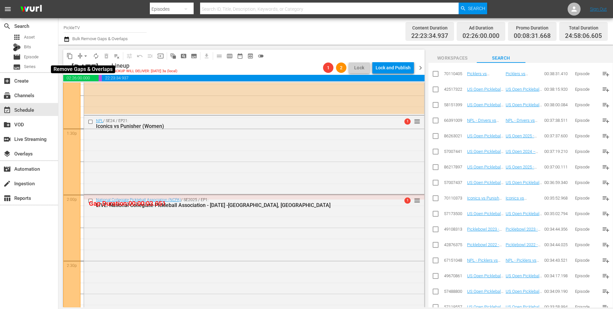
click at [85, 57] on span "arrow_drop_down" at bounding box center [85, 56] width 6 height 6
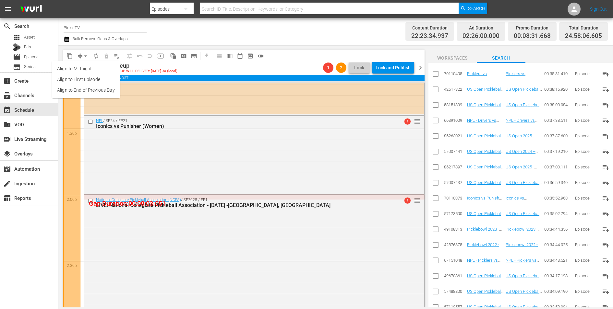
click at [90, 88] on li "Align to End of Previous Day" at bounding box center [86, 90] width 68 height 11
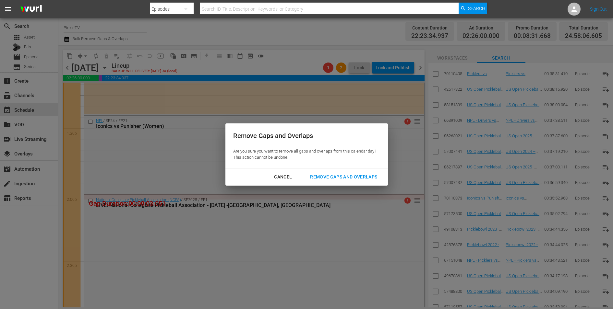
click at [325, 174] on div "Remove Gaps and Overlaps" at bounding box center [344, 177] width 78 height 8
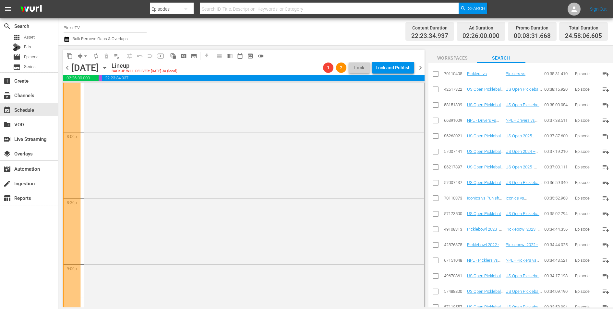
scroll to position [2571, 0]
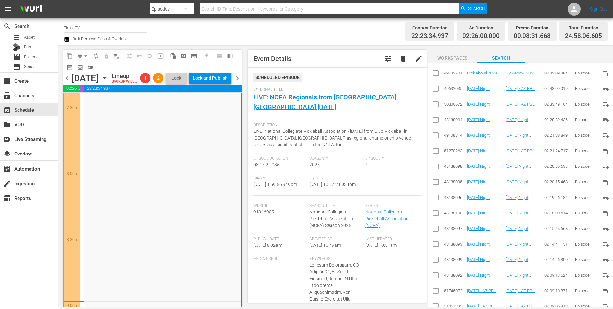
scroll to position [149, 0]
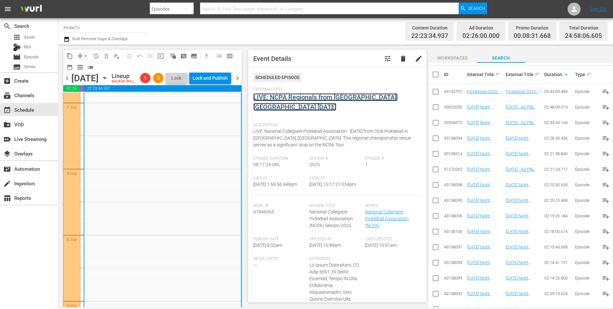
click at [271, 96] on link "LIVE: NCPA Regionals from [GEOGRAPHIC_DATA], [GEOGRAPHIC_DATA] [DATE]" at bounding box center [325, 102] width 144 height 18
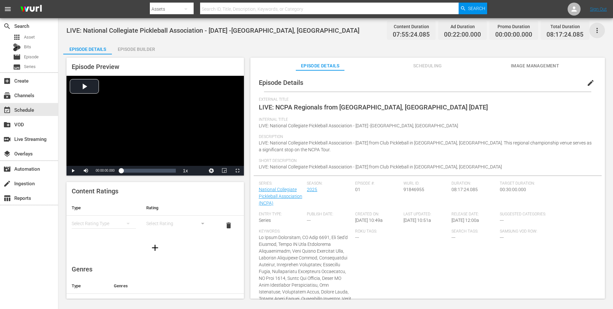
click at [598, 32] on icon "button" at bounding box center [597, 31] width 8 height 8
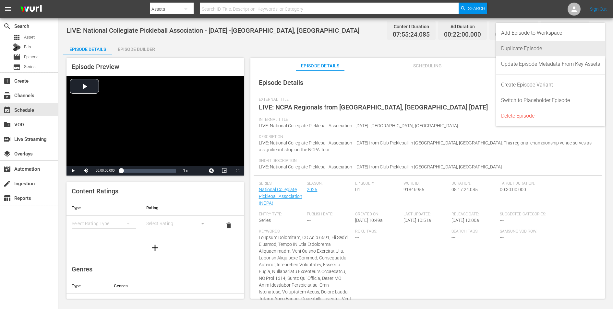
click at [579, 46] on div "Duplicate Episode" at bounding box center [550, 49] width 99 height 16
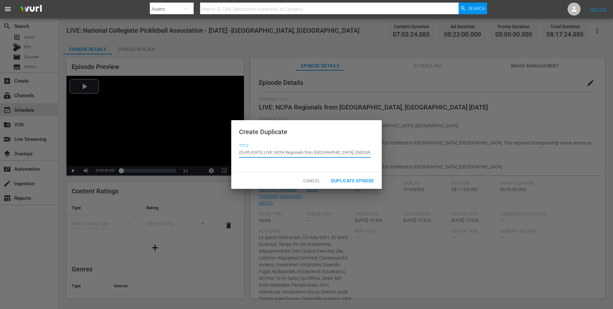
drag, startPoint x: 265, startPoint y: 152, endPoint x: 236, endPoint y: 151, distance: 29.2
click at [236, 151] on div "Create Duplicate Title Episode Title (DUPLICATE) LIVE: NCPA Regionals from Orem…" at bounding box center [306, 146] width 151 height 52
click at [318, 152] on input "LIVE: NCPA Regionals from [GEOGRAPHIC_DATA], [GEOGRAPHIC_DATA] [DATE]" at bounding box center [305, 153] width 132 height 16
type input "LIVE: NCPA Regionals from Orem, UT 10/12/25"
click at [355, 179] on span "Duplicate Episode" at bounding box center [352, 180] width 53 height 5
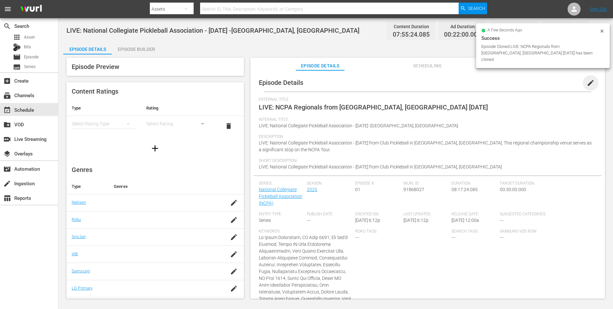
click at [587, 83] on span "edit" at bounding box center [591, 83] width 8 height 8
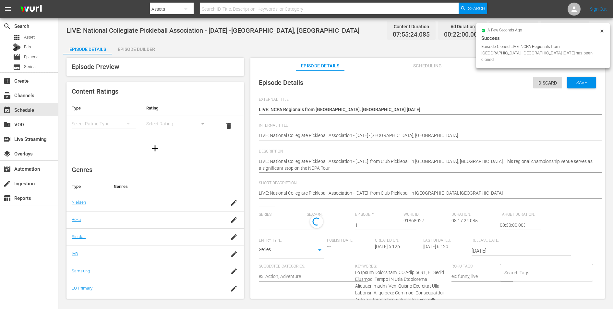
type input "National Collegiate Pickleball Association (NCPA)"
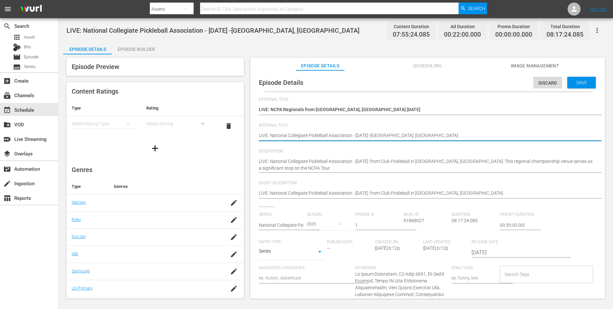
type textarea "LIVE: National Collegiate Pickleball Association - 10/1/2025 -Orem, UT"
type textarea "LIVE: National Collegiate Pickleball Association - 10/12/2025 -Orem, UT"
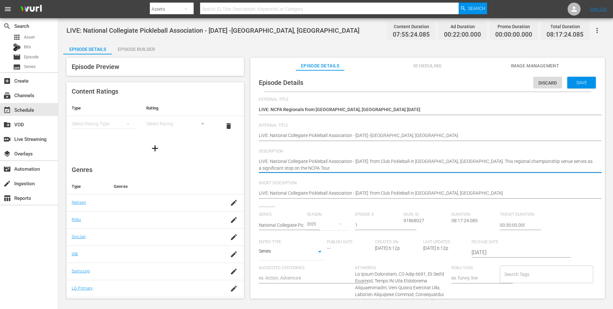
type textarea "LIVE: National Collegiate Pickleball Association - 10/1/2025 from Club Pickleba…"
type textarea "LIVE: National Collegiate Pickleball Association - 10/12/2025 from Club Pickleb…"
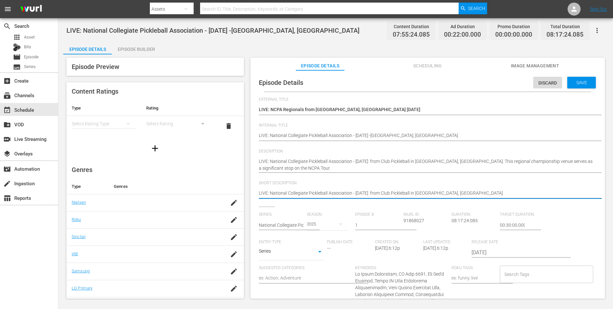
type textarea "LIVE: National Collegiate Pickleball Association - 10/1/2025 from Club Pickleba…"
type textarea "LIVE: National Collegiate Pickleball Association - 10/12/2025 from Club Pickleb…"
click at [577, 83] on span "Save" at bounding box center [581, 82] width 21 height 5
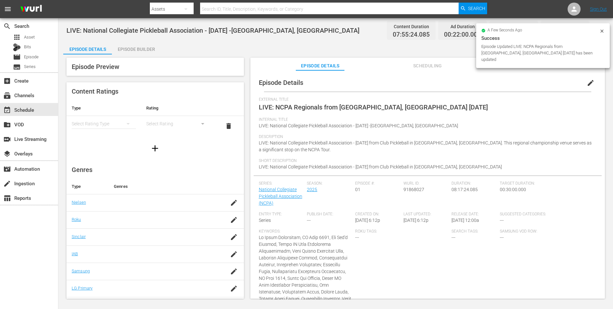
click at [127, 49] on div "Episode Builder" at bounding box center [136, 50] width 49 height 16
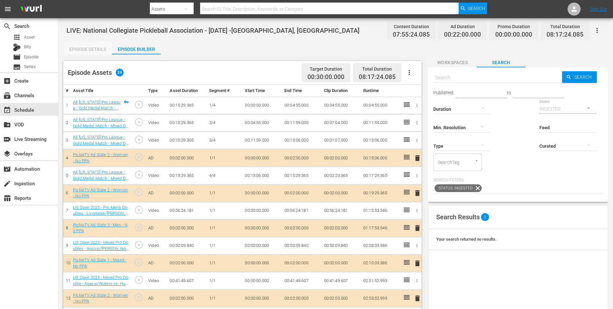
click at [98, 49] on div "Episode Details" at bounding box center [87, 50] width 49 height 16
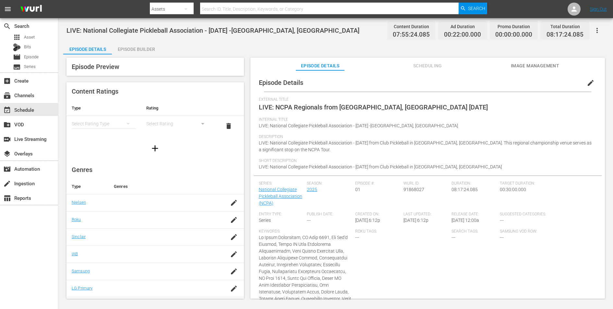
click at [190, 30] on span "LIVE: National Collegiate Pickleball Association - 10/12/2025 -Orem, UT" at bounding box center [212, 31] width 293 height 8
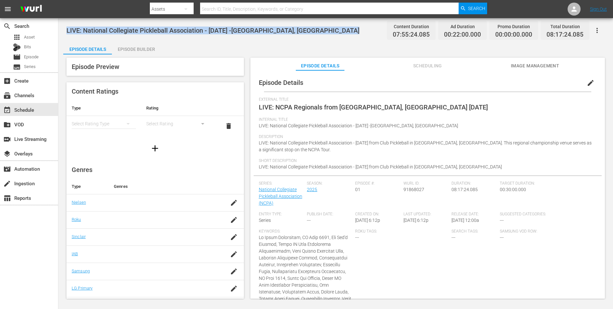
click at [190, 30] on span "LIVE: National Collegiate Pickleball Association - 10/12/2025 -Orem, UT" at bounding box center [212, 31] width 293 height 8
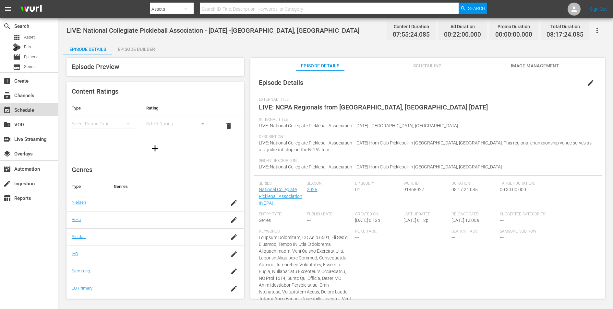
click at [30, 109] on div "event_available Schedule" at bounding box center [18, 109] width 36 height 6
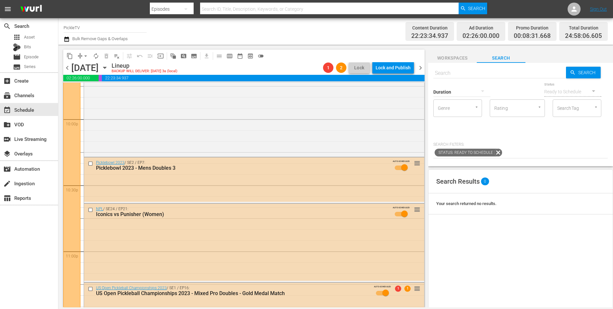
scroll to position [3086, 0]
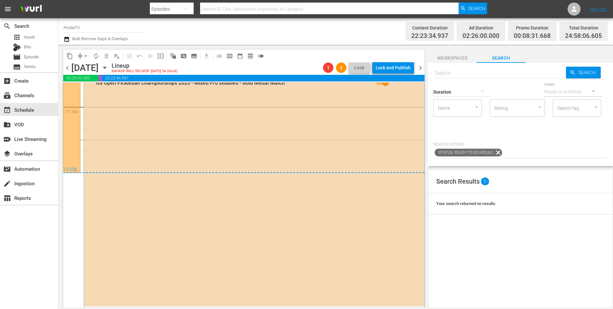
click at [66, 41] on icon "button" at bounding box center [67, 39] width 6 height 8
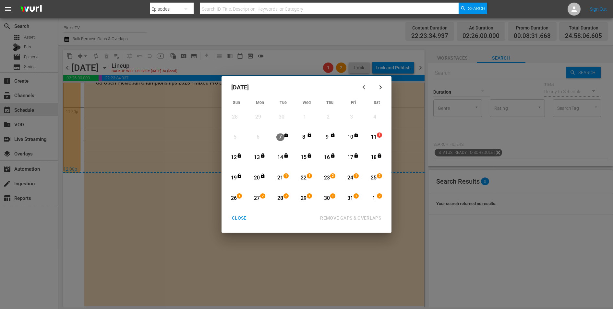
click at [372, 136] on div "11" at bounding box center [374, 137] width 8 height 7
click at [259, 176] on div "20" at bounding box center [257, 178] width 8 height 7
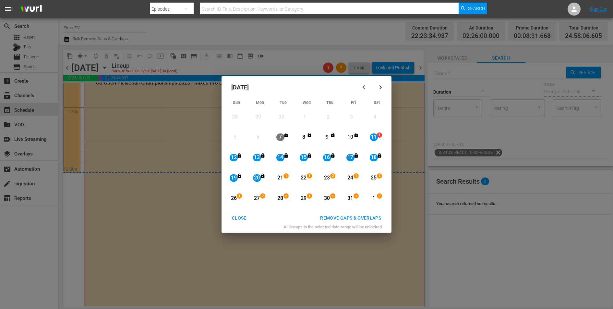
click at [329, 217] on div "REMOVE GAPS & OVERLAPS" at bounding box center [350, 218] width 71 height 8
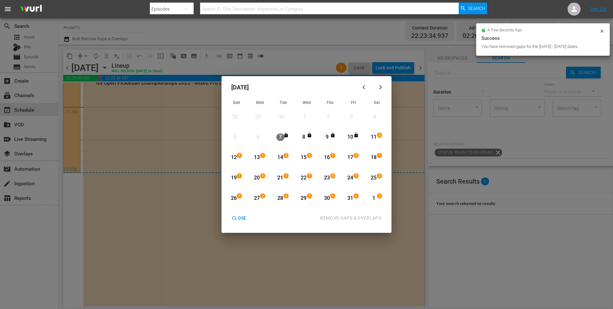
click at [239, 218] on div "CLOSE" at bounding box center [239, 218] width 25 height 8
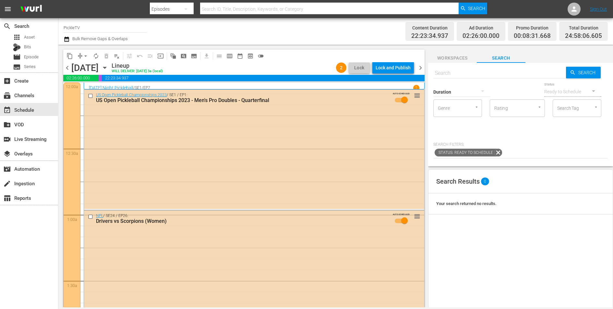
click at [422, 67] on span "chevron_right" at bounding box center [420, 68] width 8 height 8
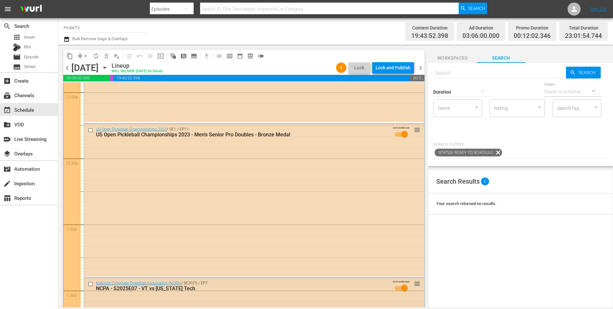
scroll to position [1577, 0]
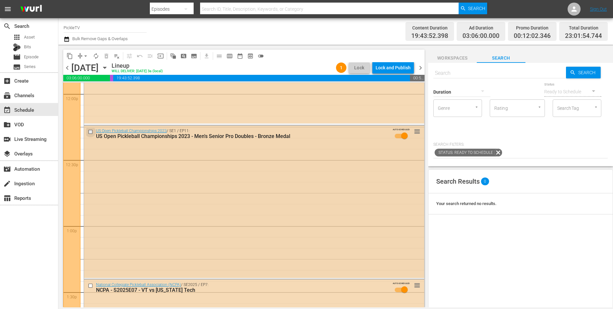
click at [90, 132] on input "checkbox" at bounding box center [91, 132] width 7 height 6
click at [110, 56] on button "delete_forever_outlined" at bounding box center [106, 56] width 10 height 10
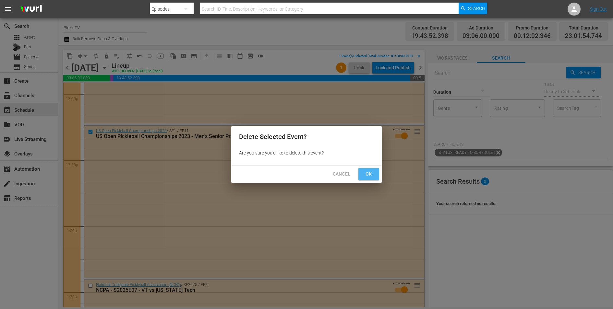
click at [371, 174] on span "Ok" at bounding box center [369, 174] width 10 height 8
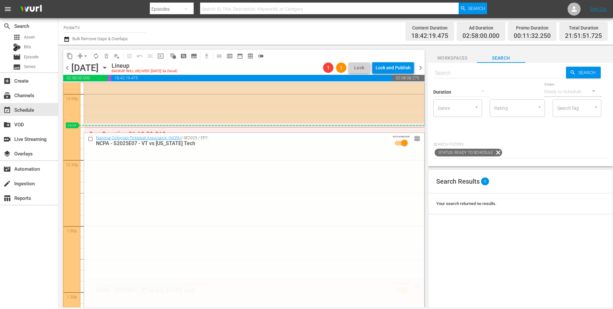
drag, startPoint x: 417, startPoint y: 287, endPoint x: 422, endPoint y: 126, distance: 160.9
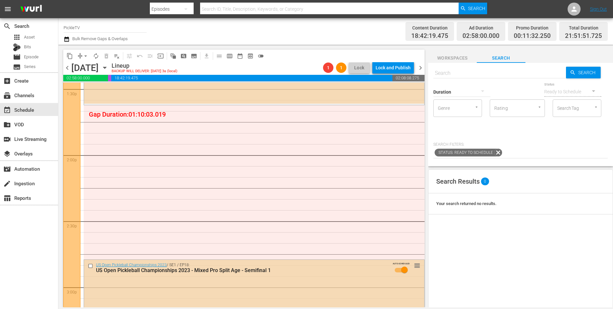
scroll to position [1782, 0]
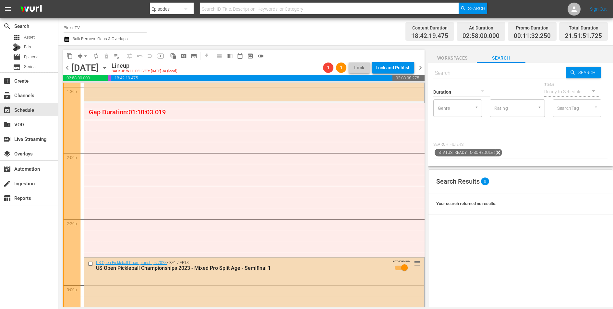
click at [447, 60] on span "Workspaces" at bounding box center [452, 58] width 49 height 8
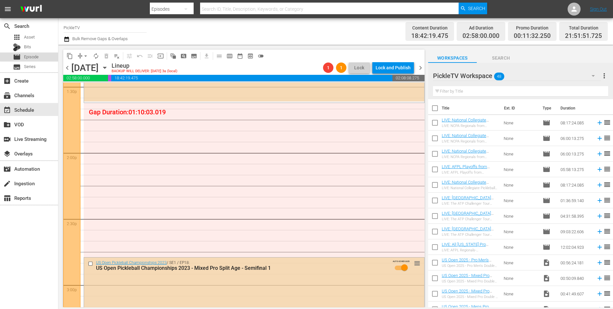
click at [39, 56] on div "movie Episode" at bounding box center [29, 57] width 58 height 9
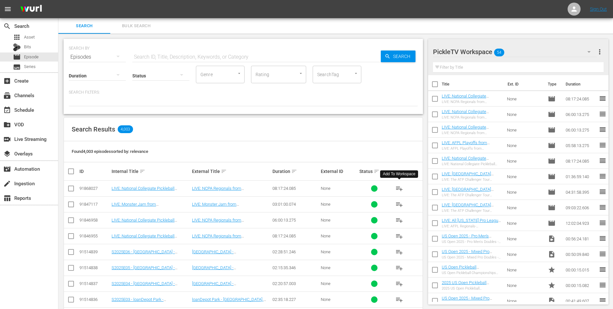
click at [399, 186] on span "playlist_add" at bounding box center [399, 189] width 8 height 8
click at [26, 109] on div "event_available Schedule" at bounding box center [18, 109] width 36 height 6
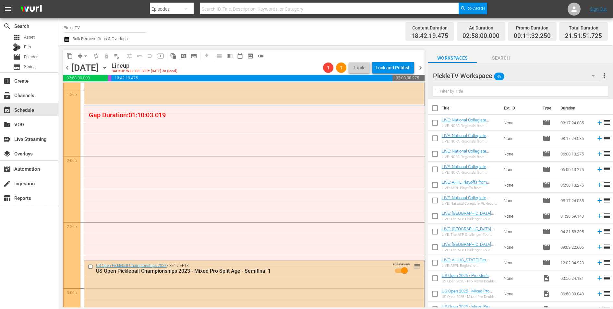
scroll to position [1778, 0]
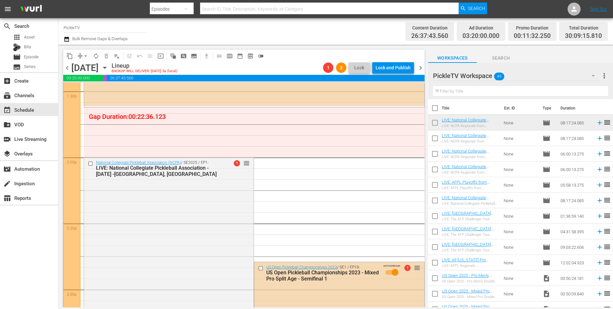
click at [503, 55] on span "Search" at bounding box center [501, 58] width 49 height 8
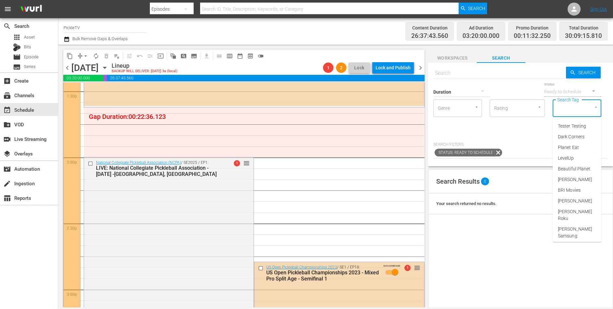
click at [565, 112] on input "SearchTag" at bounding box center [568, 108] width 25 height 12
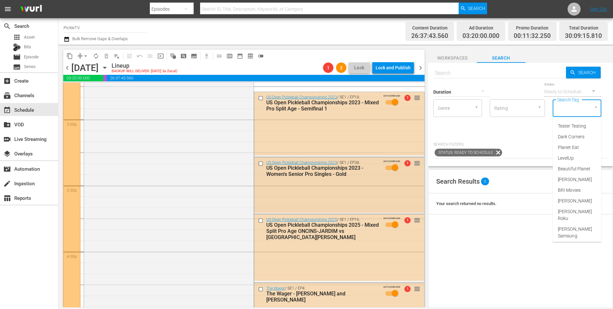
scroll to position [1953, 0]
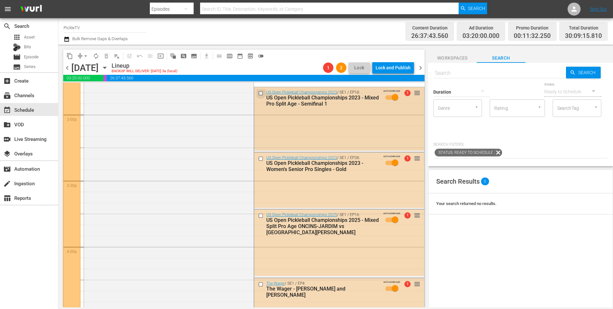
click at [261, 93] on input "checkbox" at bounding box center [261, 94] width 7 height 6
click at [261, 159] on input "checkbox" at bounding box center [261, 159] width 7 height 6
click at [261, 215] on input "checkbox" at bounding box center [261, 216] width 7 height 6
click at [260, 284] on nav "Select Event LIVE: NCPA Regionals from Orem, UT 10/12/25 Golden Tate and Eric D…" at bounding box center [286, 295] width 52 height 24
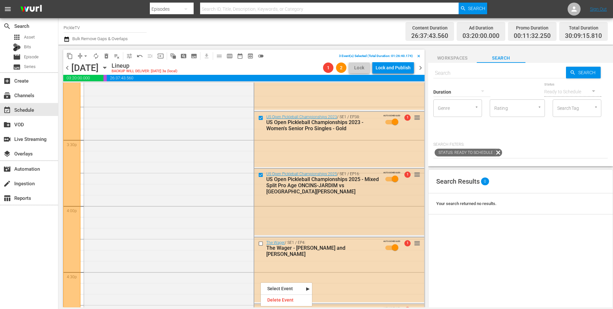
scroll to position [2003, 0]
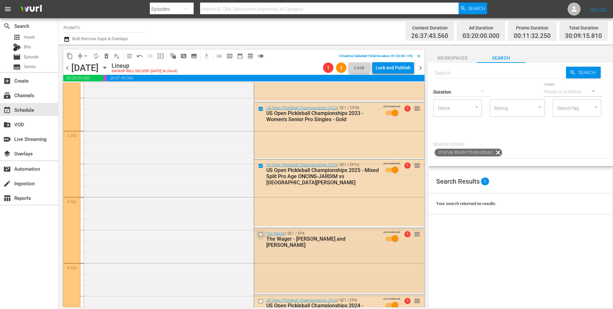
click at [261, 233] on input "checkbox" at bounding box center [261, 235] width 7 height 6
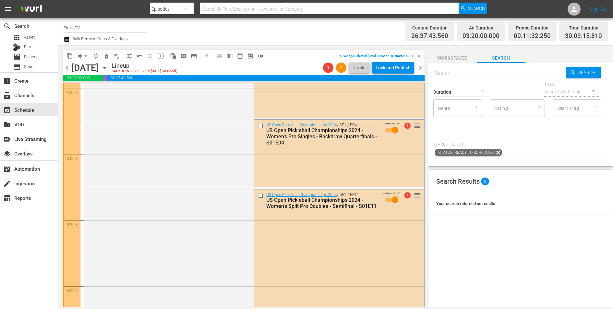
scroll to position [2182, 0]
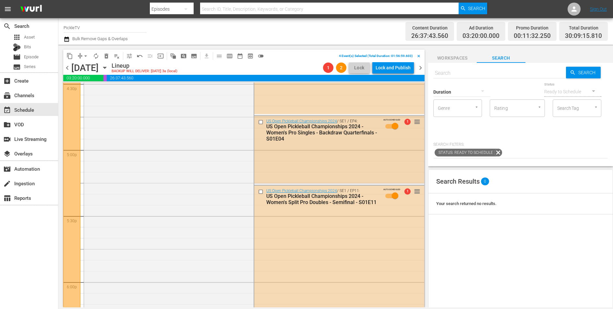
click at [262, 123] on input "checkbox" at bounding box center [261, 122] width 7 height 6
click at [262, 193] on input "checkbox" at bounding box center [261, 192] width 7 height 6
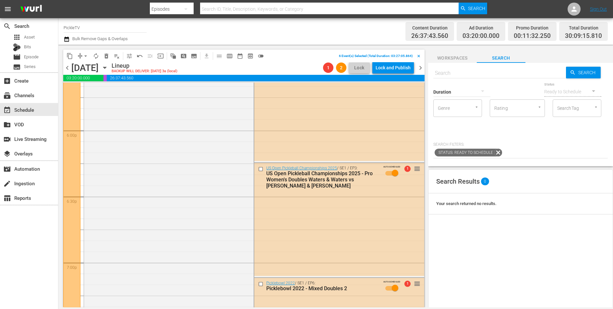
scroll to position [2336, 0]
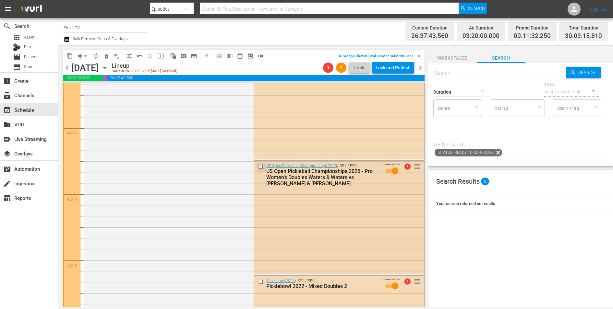
click at [261, 167] on input "checkbox" at bounding box center [261, 167] width 7 height 6
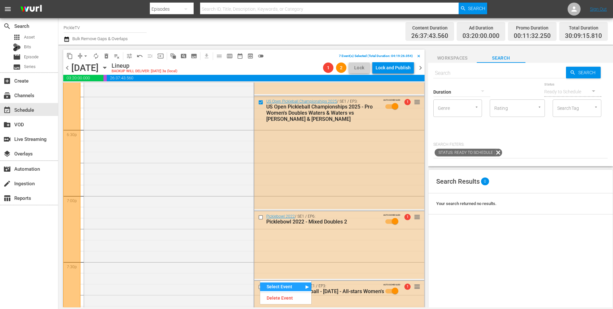
scroll to position [2401, 0]
click at [262, 215] on input "checkbox" at bounding box center [261, 218] width 7 height 6
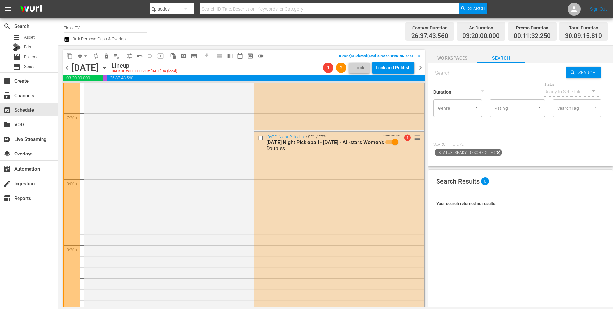
scroll to position [2562, 0]
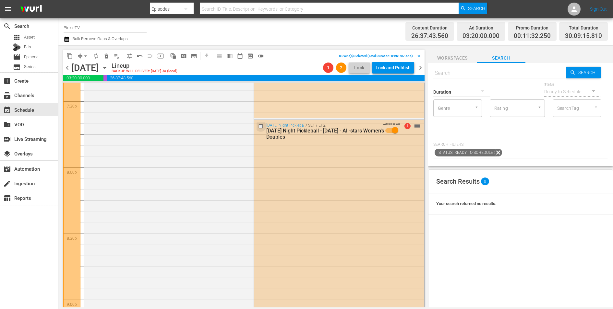
click at [261, 127] on input "checkbox" at bounding box center [261, 127] width 7 height 6
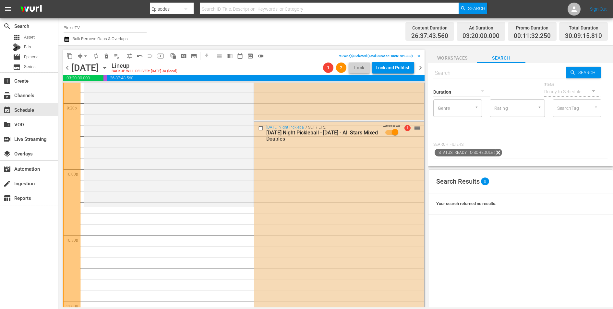
scroll to position [2814, 0]
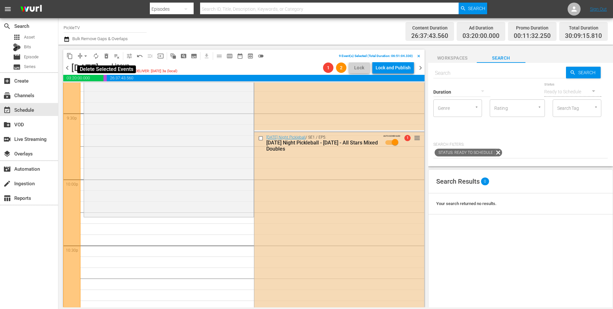
click at [105, 58] on span "delete_forever_outlined" at bounding box center [106, 56] width 6 height 6
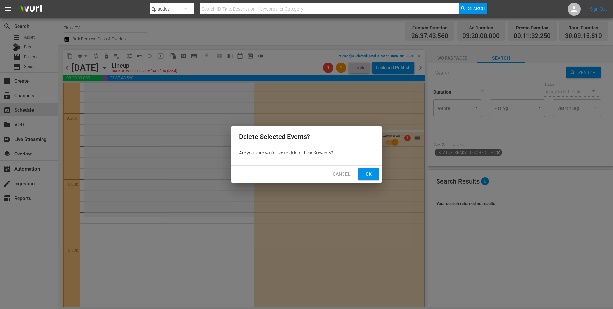
click at [368, 175] on span "Ok" at bounding box center [369, 174] width 10 height 8
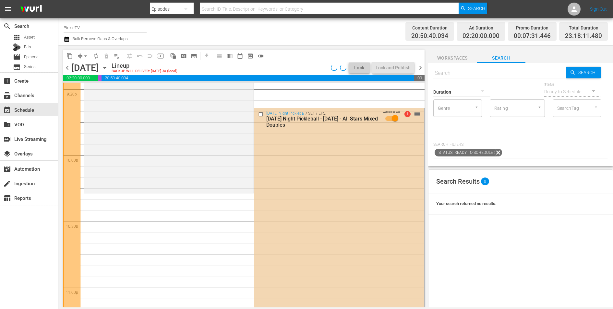
scroll to position [2838, 0]
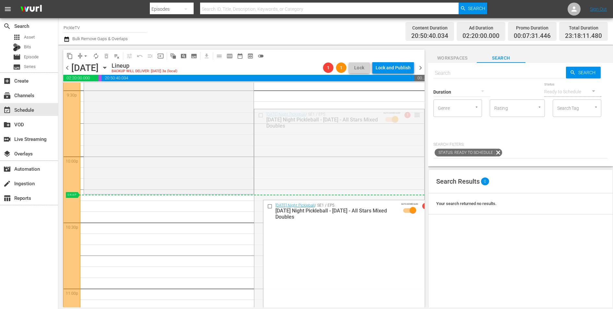
drag, startPoint x: 416, startPoint y: 115, endPoint x: 356, endPoint y: 197, distance: 101.7
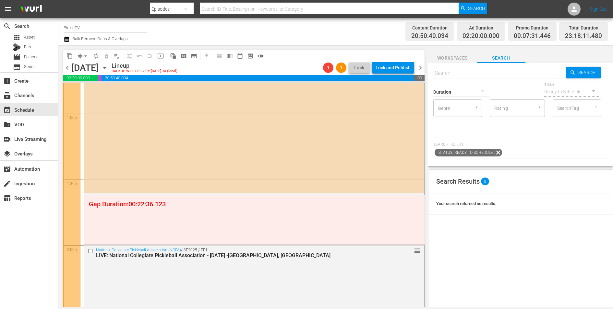
scroll to position [1687, 0]
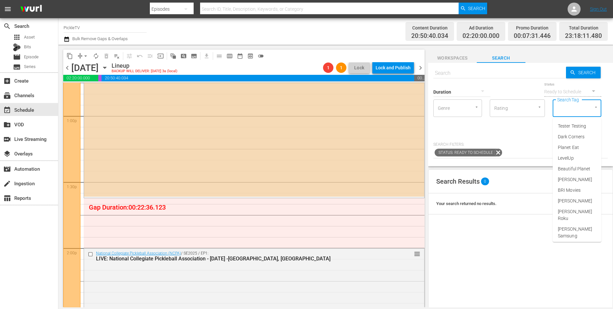
click at [565, 106] on input "SearchTag" at bounding box center [568, 108] width 25 height 12
type input "picklet"
click at [570, 125] on span "PickleTV Ready" at bounding box center [573, 126] width 31 height 7
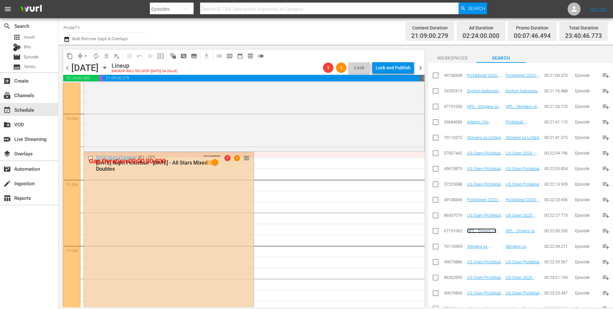
scroll to position [2894, 0]
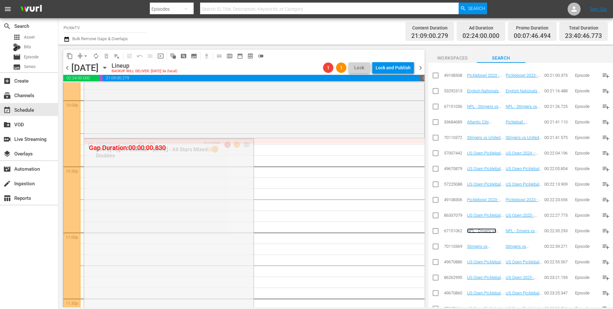
drag, startPoint x: 248, startPoint y: 146, endPoint x: 247, endPoint y: 151, distance: 5.8
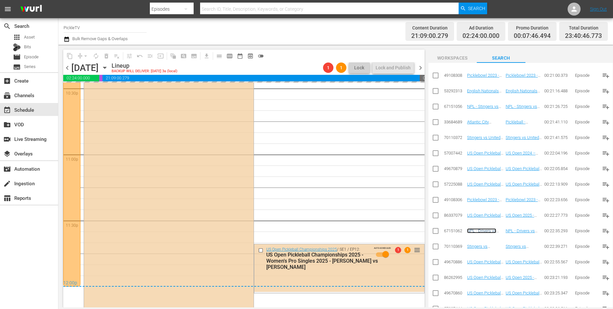
scroll to position [2994, 0]
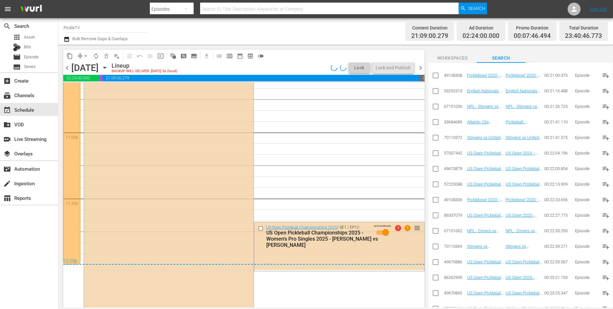
click at [262, 229] on input "checkbox" at bounding box center [261, 229] width 7 height 6
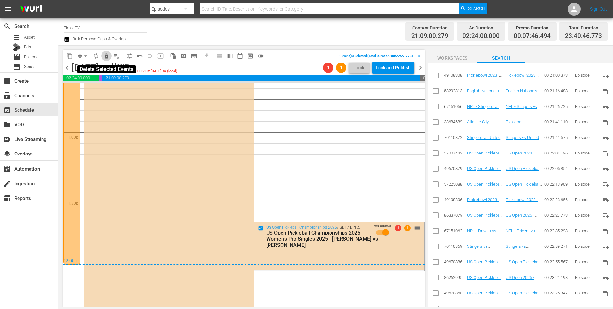
click at [108, 54] on span "delete_forever_outlined" at bounding box center [106, 56] width 6 height 6
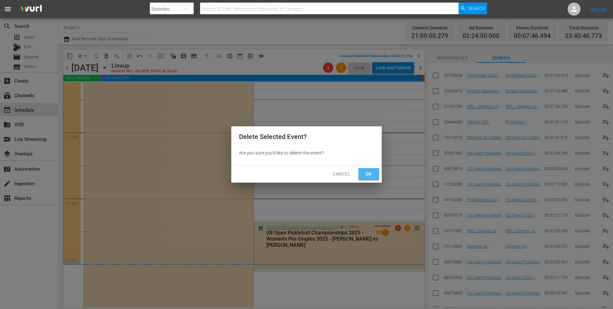
click at [371, 176] on span "Ok" at bounding box center [369, 174] width 10 height 8
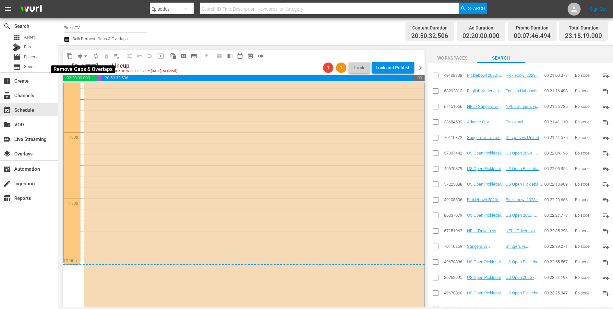
click at [84, 57] on span "arrow_drop_down" at bounding box center [85, 56] width 6 height 6
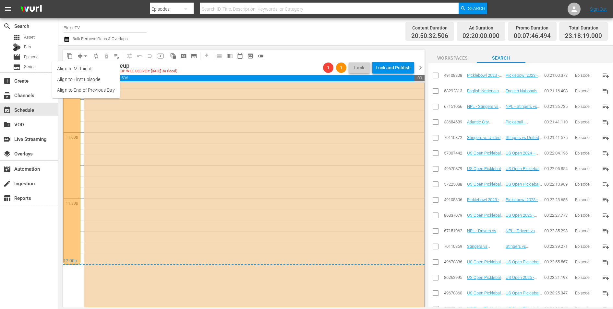
click at [83, 87] on li "Align to End of Previous Day" at bounding box center [86, 90] width 68 height 11
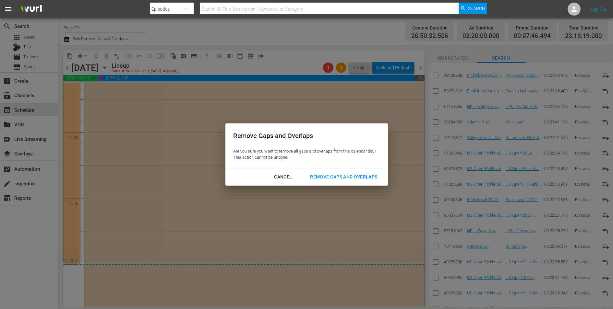
click at [325, 175] on div "Remove Gaps and Overlaps" at bounding box center [344, 177] width 78 height 8
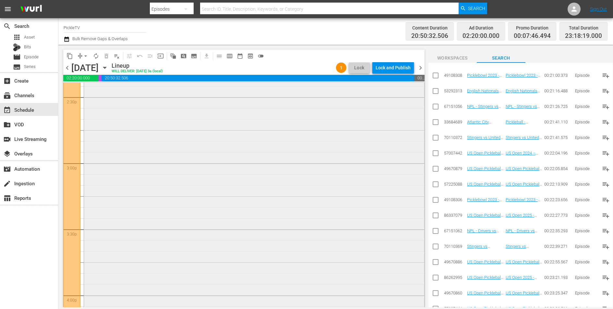
scroll to position [1922, 0]
click at [66, 38] on icon "button" at bounding box center [66, 39] width 5 height 5
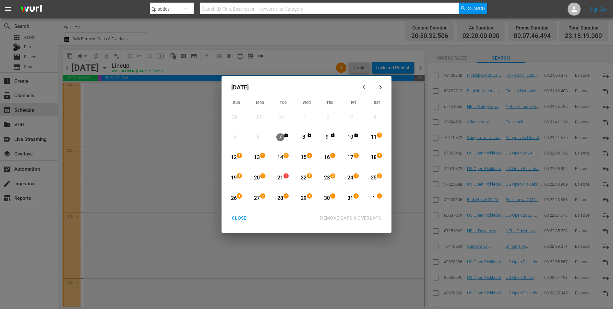
click at [373, 140] on div "11" at bounding box center [374, 137] width 8 height 7
click at [371, 179] on div "25" at bounding box center [374, 178] width 8 height 7
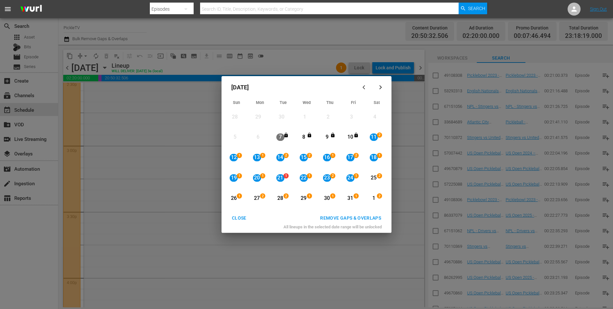
click at [365, 221] on div "REMOVE GAPS & OVERLAPS" at bounding box center [350, 218] width 71 height 8
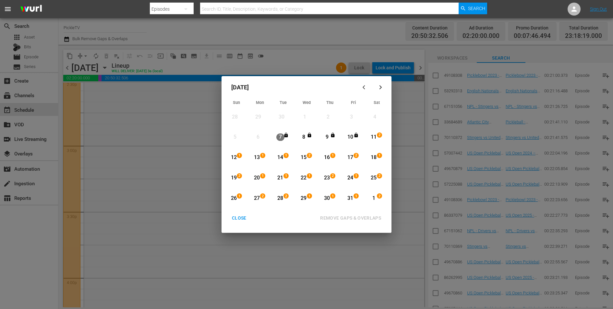
click at [374, 176] on div "25" at bounding box center [374, 178] width 8 height 7
click at [371, 196] on div "1" at bounding box center [374, 198] width 8 height 7
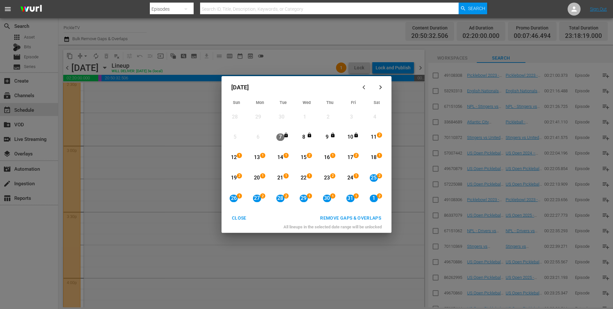
click at [368, 213] on button "REMOVE GAPS & OVERLAPS" at bounding box center [350, 218] width 77 height 12
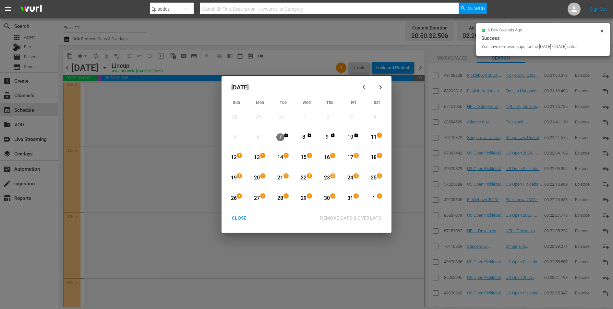
click at [237, 218] on div "CLOSE" at bounding box center [239, 218] width 25 height 8
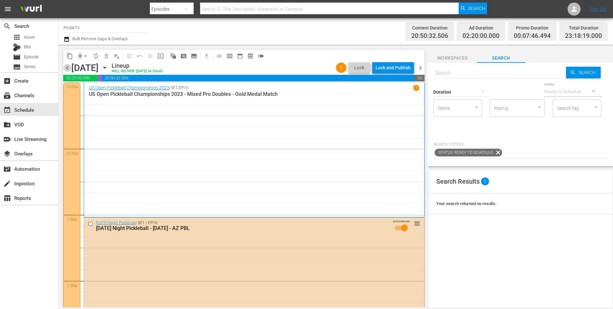
click at [67, 68] on span "chevron_left" at bounding box center [67, 68] width 8 height 8
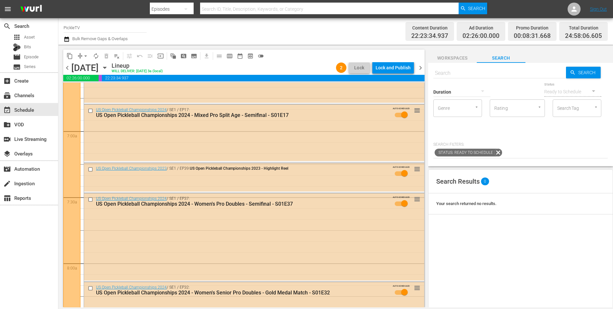
scroll to position [847, 0]
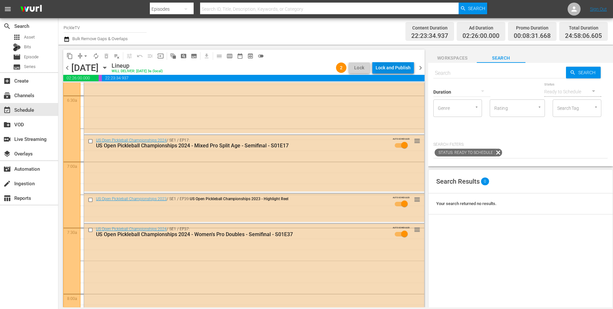
click at [388, 64] on div "Lock and Publish" at bounding box center [393, 68] width 35 height 12
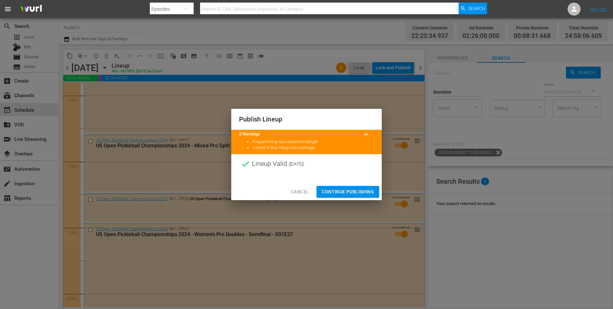
click at [351, 193] on span "Continue Publishing" at bounding box center [348, 192] width 52 height 8
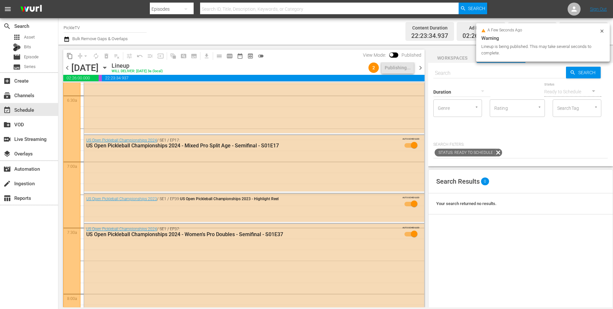
click at [418, 67] on span "chevron_right" at bounding box center [420, 68] width 8 height 8
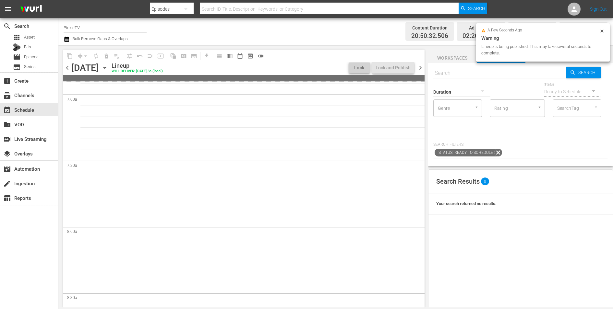
scroll to position [891, 0]
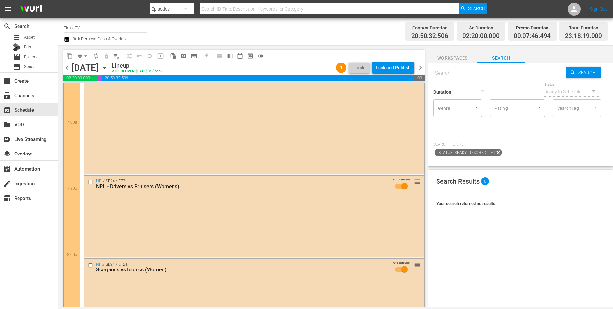
click at [392, 70] on div "Lock and Publish" at bounding box center [393, 68] width 35 height 12
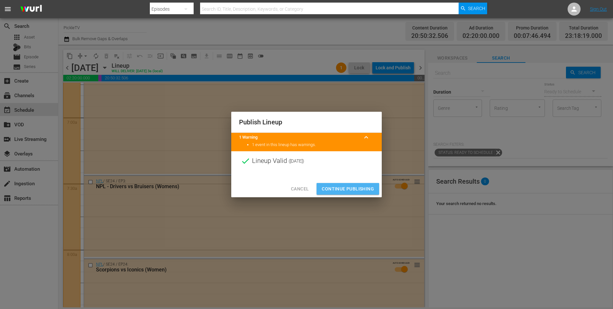
click at [344, 185] on span "Continue Publishing" at bounding box center [348, 189] width 52 height 8
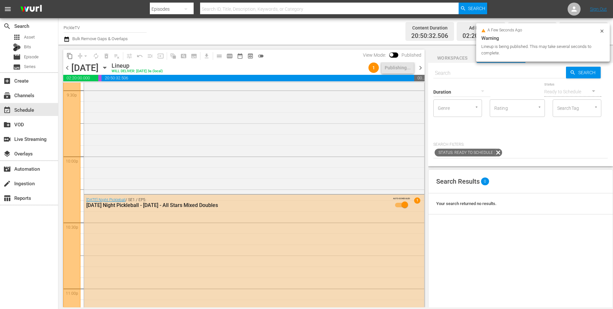
scroll to position [2994, 0]
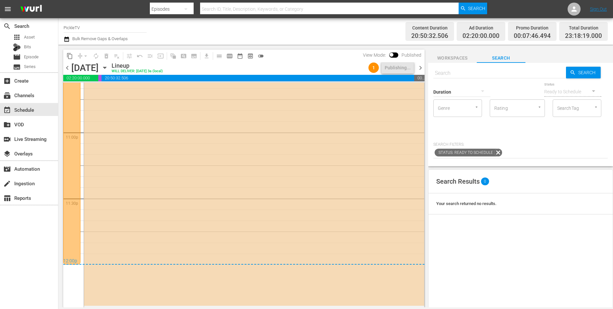
click at [418, 67] on span "chevron_right" at bounding box center [420, 68] width 8 height 8
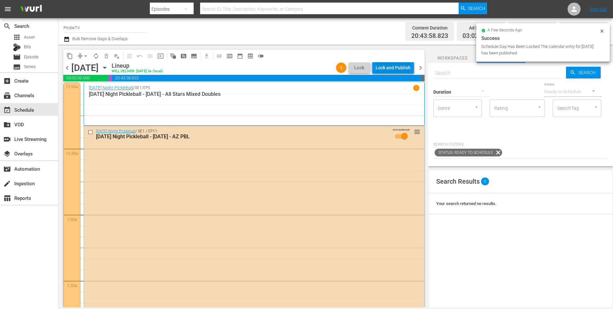
click at [398, 69] on div "Lock and Publish" at bounding box center [393, 68] width 35 height 12
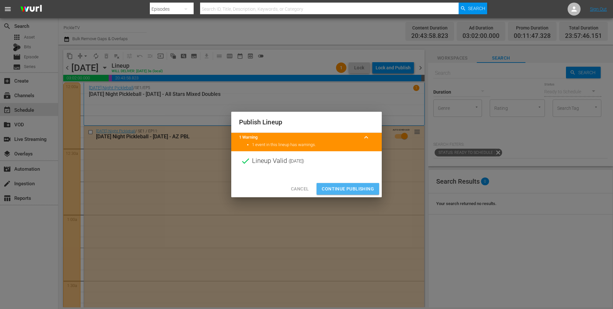
click at [351, 184] on button "Continue Publishing" at bounding box center [348, 189] width 63 height 12
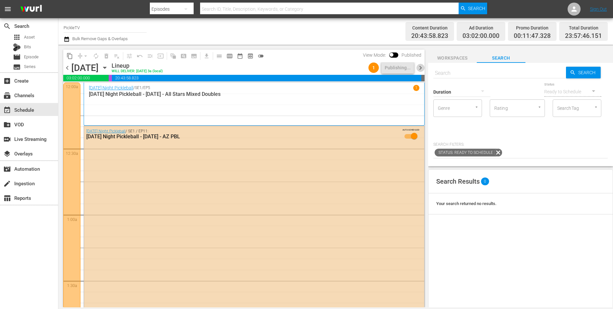
click at [418, 70] on span "chevron_right" at bounding box center [420, 68] width 8 height 8
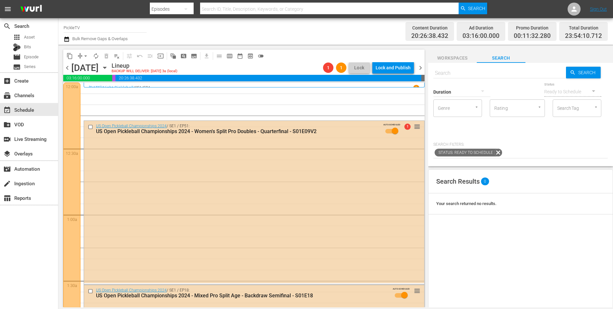
click at [65, 67] on span "chevron_left" at bounding box center [67, 68] width 8 height 8
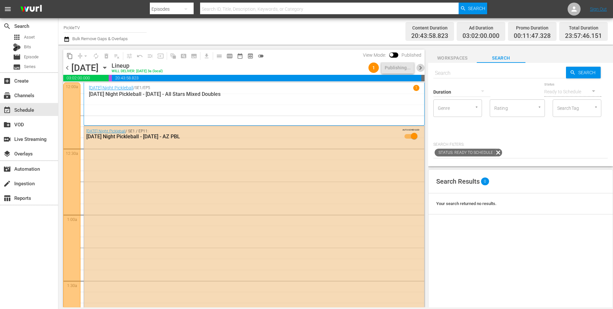
click at [420, 66] on span "chevron_right" at bounding box center [420, 68] width 8 height 8
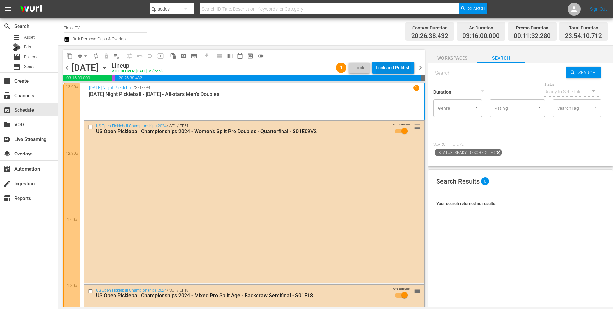
click at [402, 71] on div "Lock and Publish" at bounding box center [393, 68] width 35 height 12
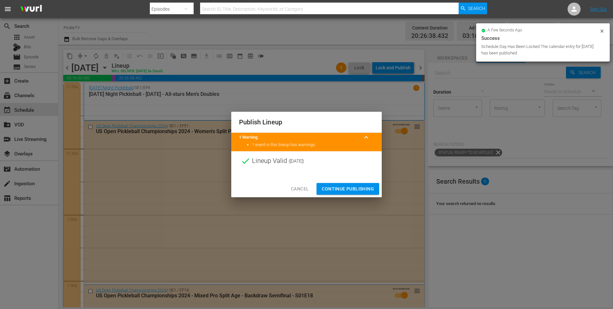
click at [342, 187] on span "Continue Publishing" at bounding box center [348, 189] width 52 height 8
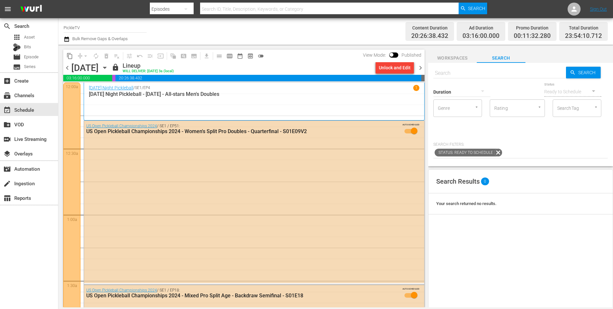
click at [64, 41] on icon "button" at bounding box center [67, 39] width 6 height 8
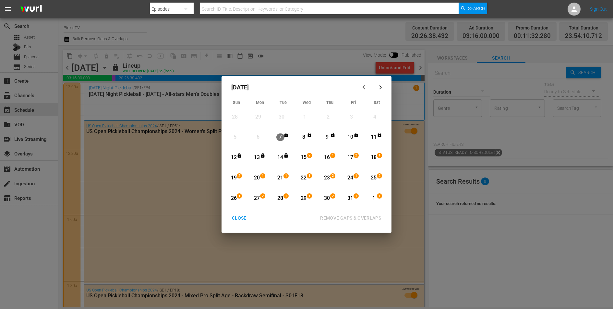
click at [101, 30] on div "October 2025 Sun Mon Tue Wed Thu Fri Sat 28 View Lineup 29 View Lineup 30 View …" at bounding box center [306, 154] width 613 height 309
click at [235, 219] on div "CLOSE" at bounding box center [239, 218] width 25 height 8
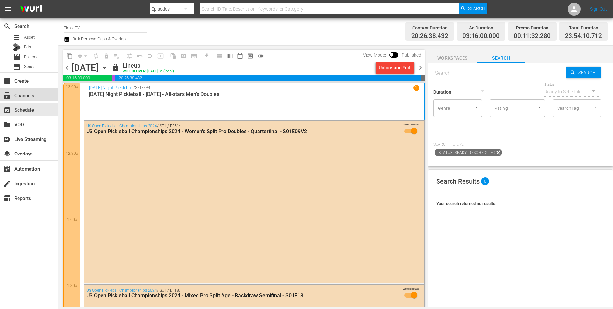
click at [25, 96] on div "subscriptions Channels" at bounding box center [18, 94] width 36 height 6
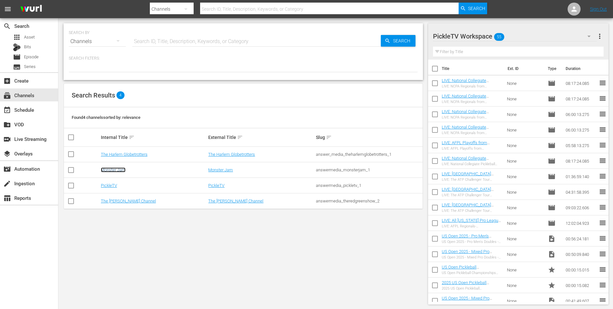
click at [113, 171] on link "Monster Jam" at bounding box center [113, 170] width 25 height 5
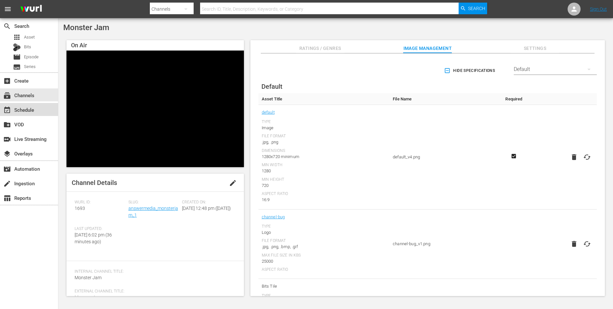
click at [25, 109] on div "event_available Schedule" at bounding box center [18, 109] width 36 height 6
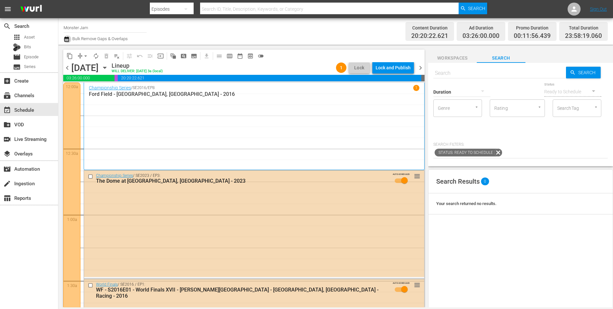
click at [67, 40] on icon "button" at bounding box center [66, 39] width 5 height 5
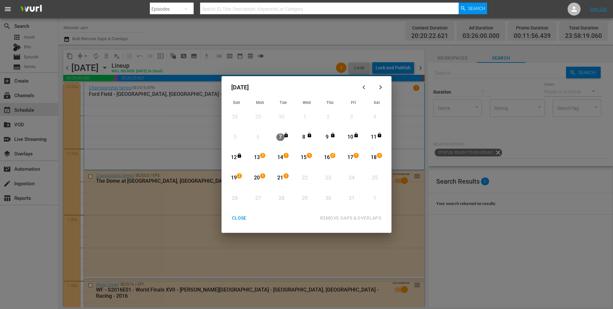
click at [243, 215] on div "CLOSE" at bounding box center [239, 218] width 25 height 8
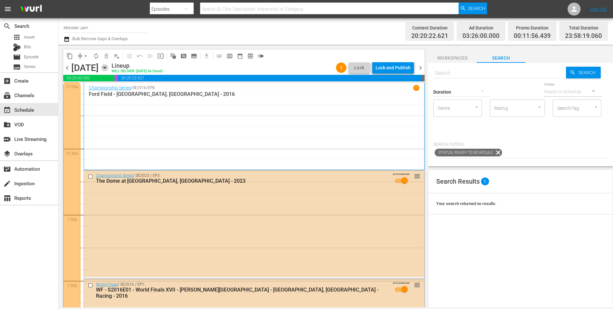
click at [106, 68] on icon "button" at bounding box center [104, 68] width 3 height 2
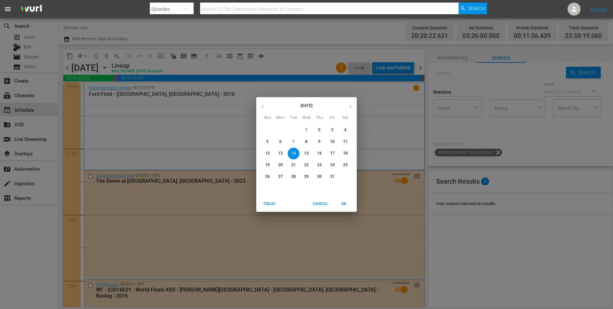
click at [305, 167] on p "22" at bounding box center [306, 166] width 5 height 6
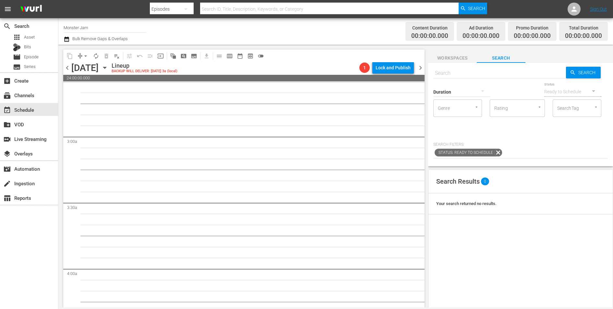
scroll to position [28, 0]
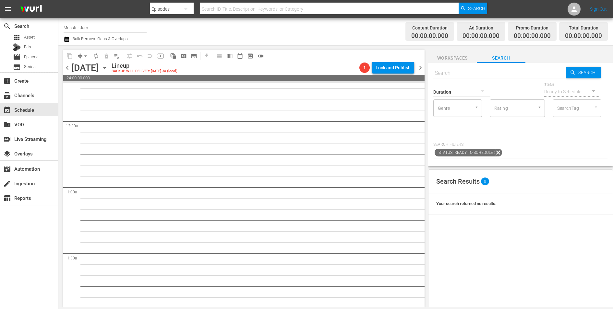
click at [67, 70] on span "chevron_left" at bounding box center [67, 68] width 8 height 8
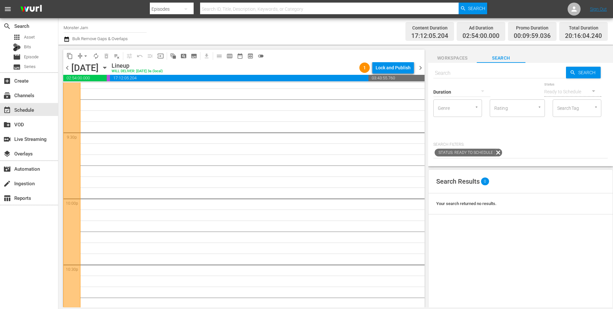
scroll to position [2786, 0]
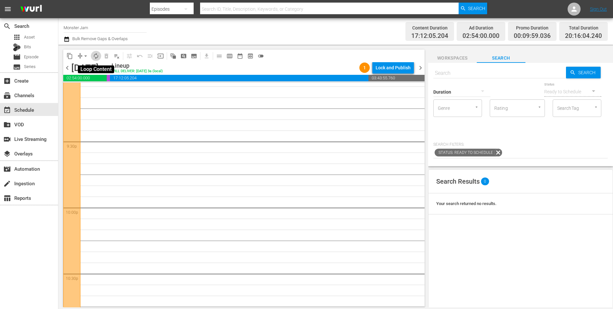
click at [98, 56] on span "autorenew_outlined" at bounding box center [96, 56] width 6 height 6
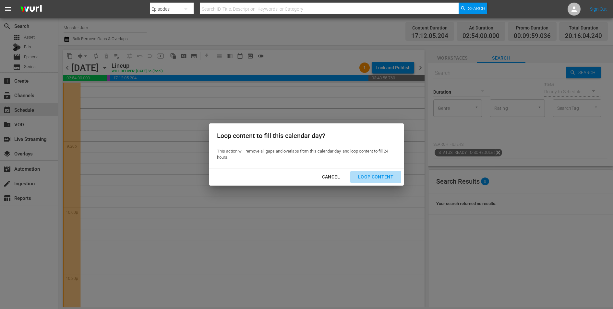
click at [389, 179] on div "Loop Content" at bounding box center [376, 177] width 46 height 8
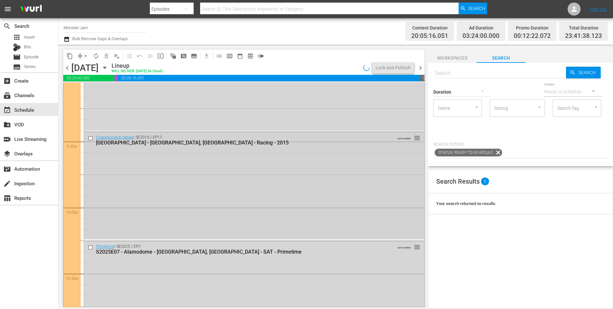
scroll to position [2955, 0]
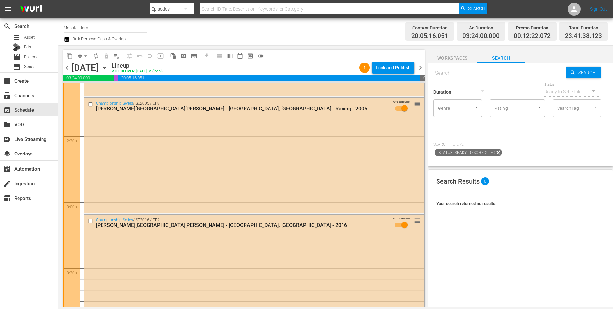
click at [421, 70] on span "chevron_right" at bounding box center [420, 68] width 8 height 8
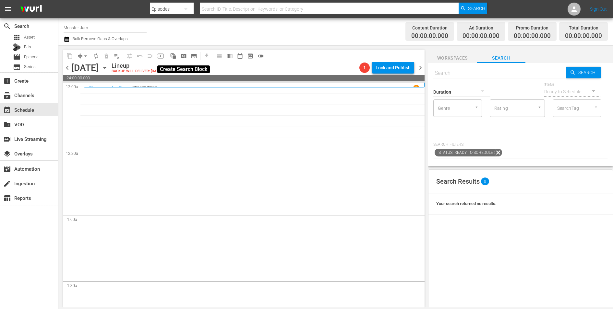
click at [183, 57] on span "pageview_outlined" at bounding box center [183, 56] width 6 height 6
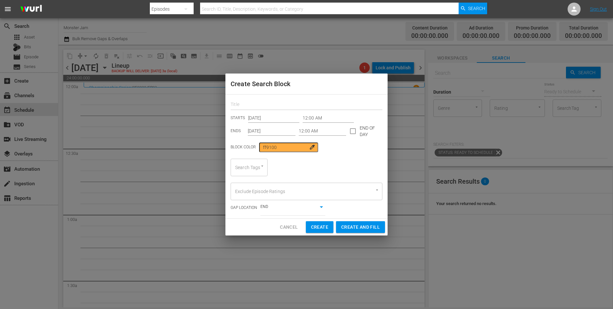
click at [272, 104] on input "text" at bounding box center [307, 105] width 152 height 10
type input "mj"
click at [352, 131] on input "checkbox" at bounding box center [353, 133] width 14 height 14
checkbox input "true"
click at [257, 132] on input "Oct 22nd 2025" at bounding box center [272, 132] width 48 height 10
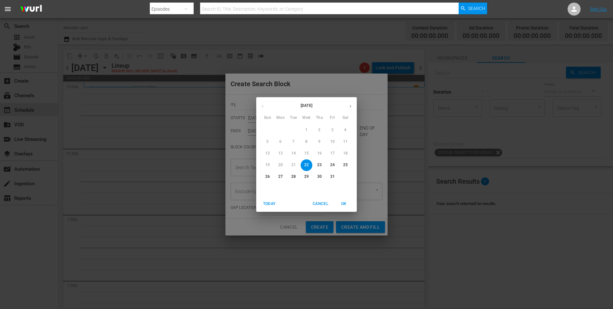
click at [348, 105] on icon "button" at bounding box center [350, 106] width 5 height 5
click at [266, 187] on p "30" at bounding box center [267, 189] width 5 height 6
type input "Nov 30th 2025"
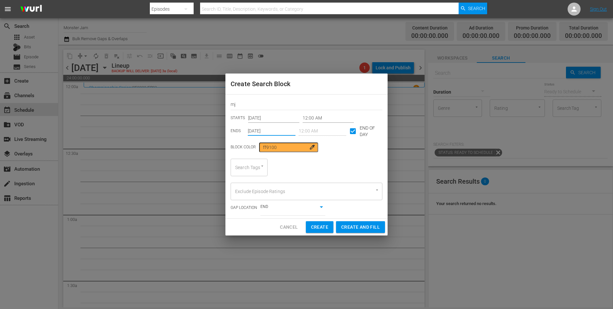
click at [256, 170] on div "Search Tags" at bounding box center [249, 168] width 37 height 18
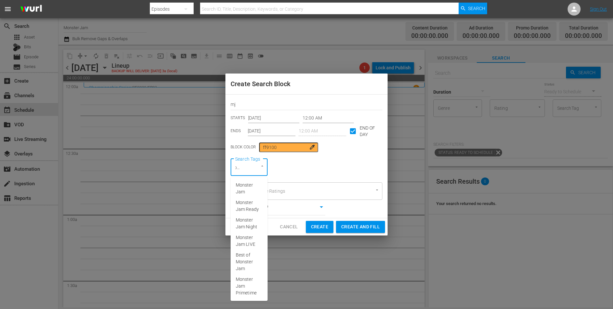
type input "Monster"
click at [243, 200] on span "Monster Jam Ready" at bounding box center [249, 206] width 27 height 14
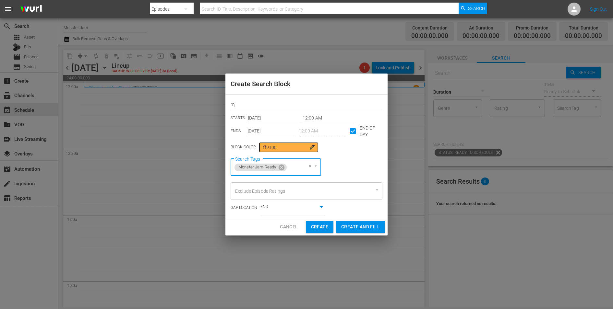
scroll to position [0, 0]
click at [347, 229] on span "Create and Fill" at bounding box center [360, 227] width 39 height 8
type input "Oct 22nd 2025"
checkbox input "false"
